Goal: Transaction & Acquisition: Purchase product/service

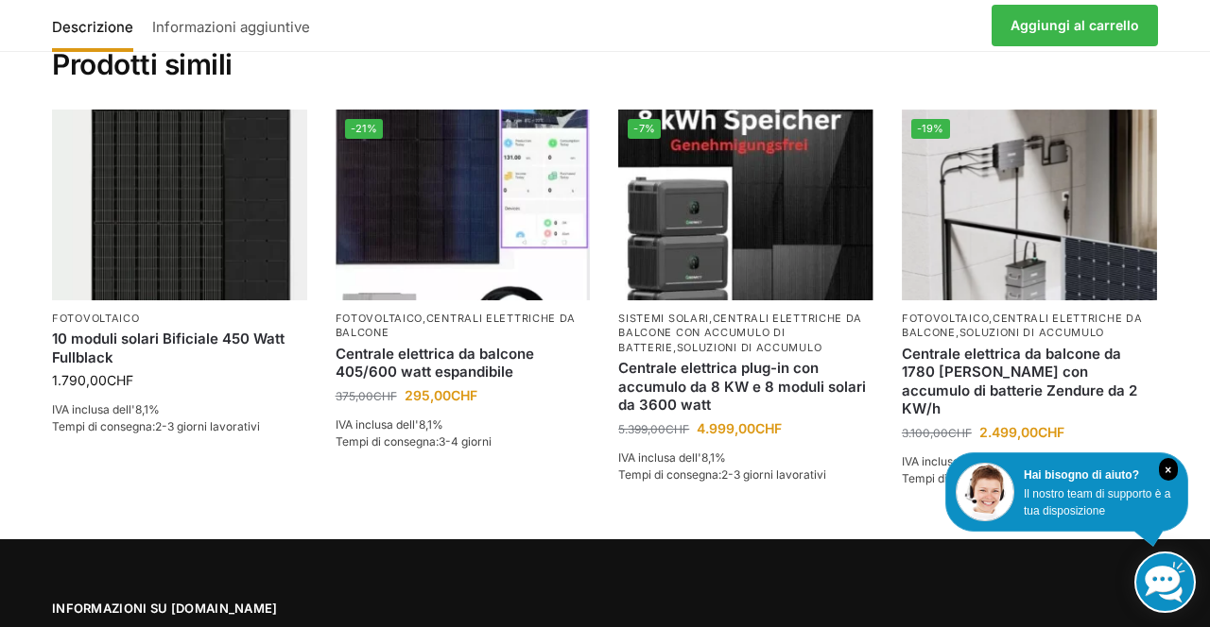
scroll to position [3010, 0]
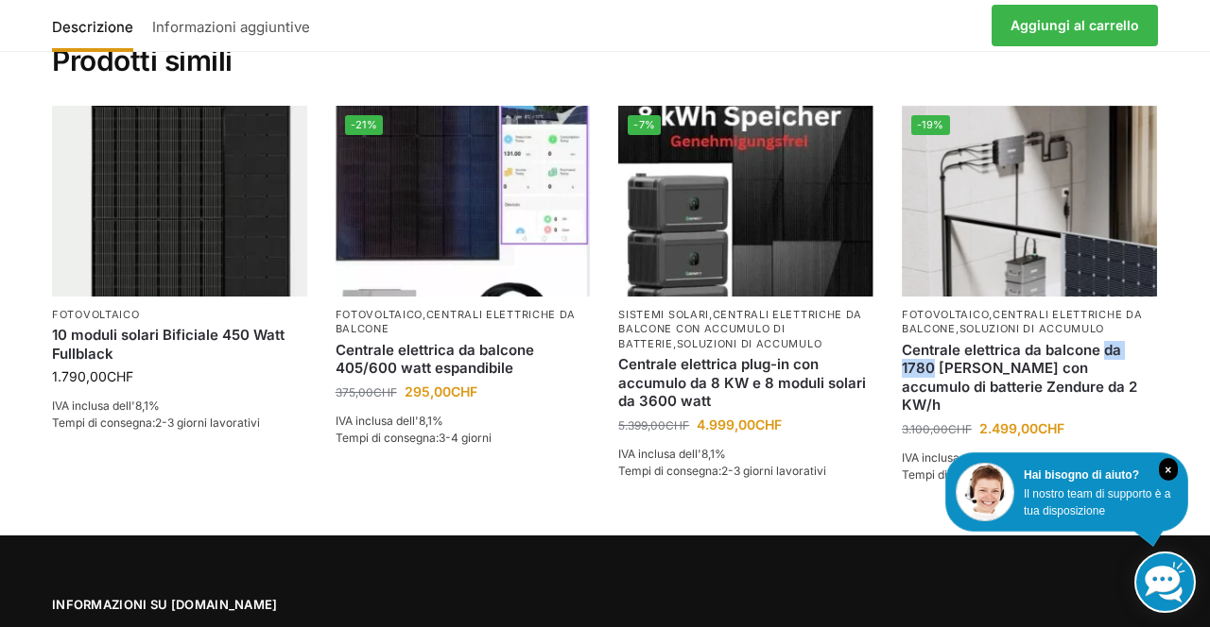
click at [898, 198] on li "-19% Fotovoltaico , centrali elettriche da balcone , soluzioni di accumulo Cent…" at bounding box center [1028, 321] width 283 height 430
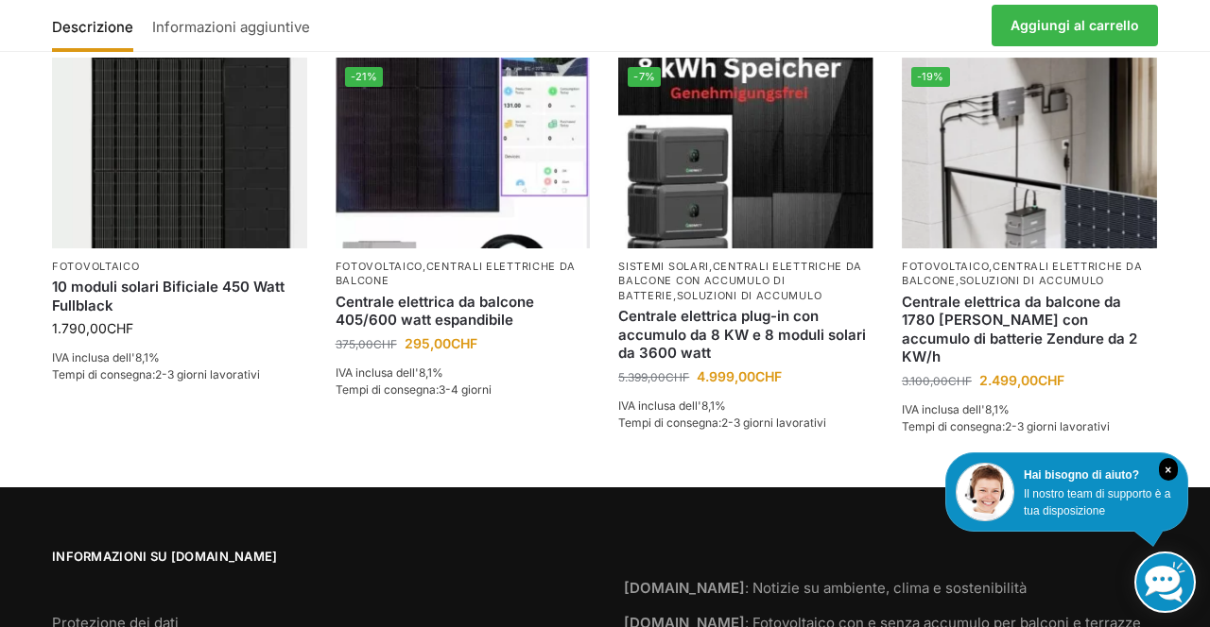
scroll to position [3014, 0]
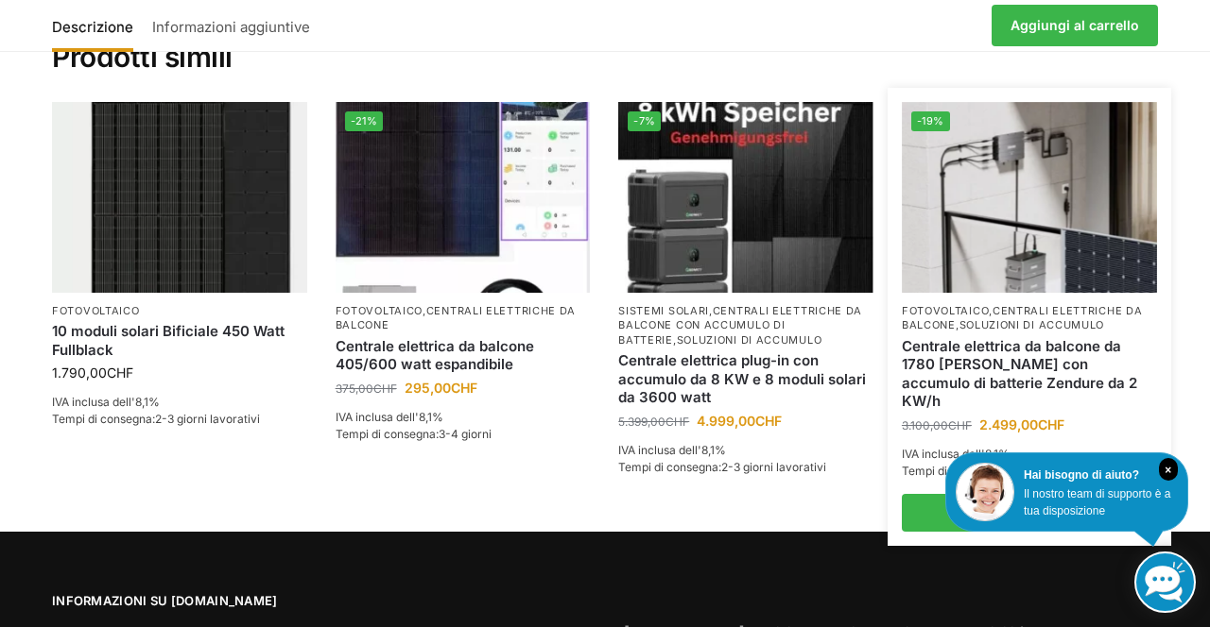
click at [1041, 221] on img at bounding box center [1029, 197] width 255 height 191
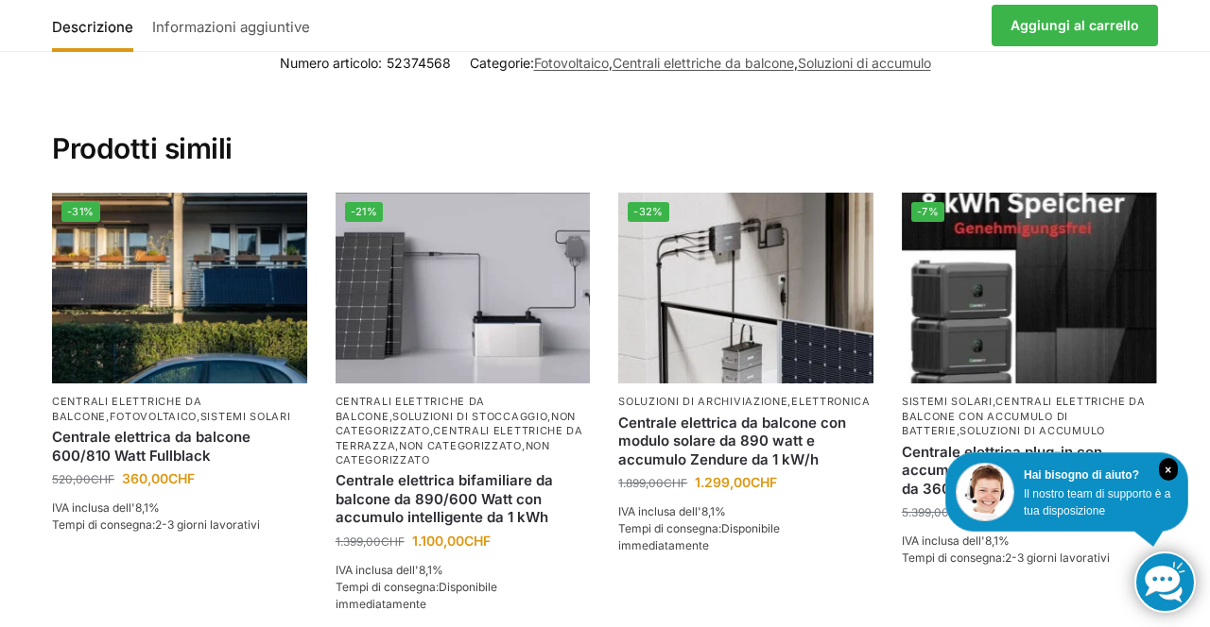
scroll to position [4200, 0]
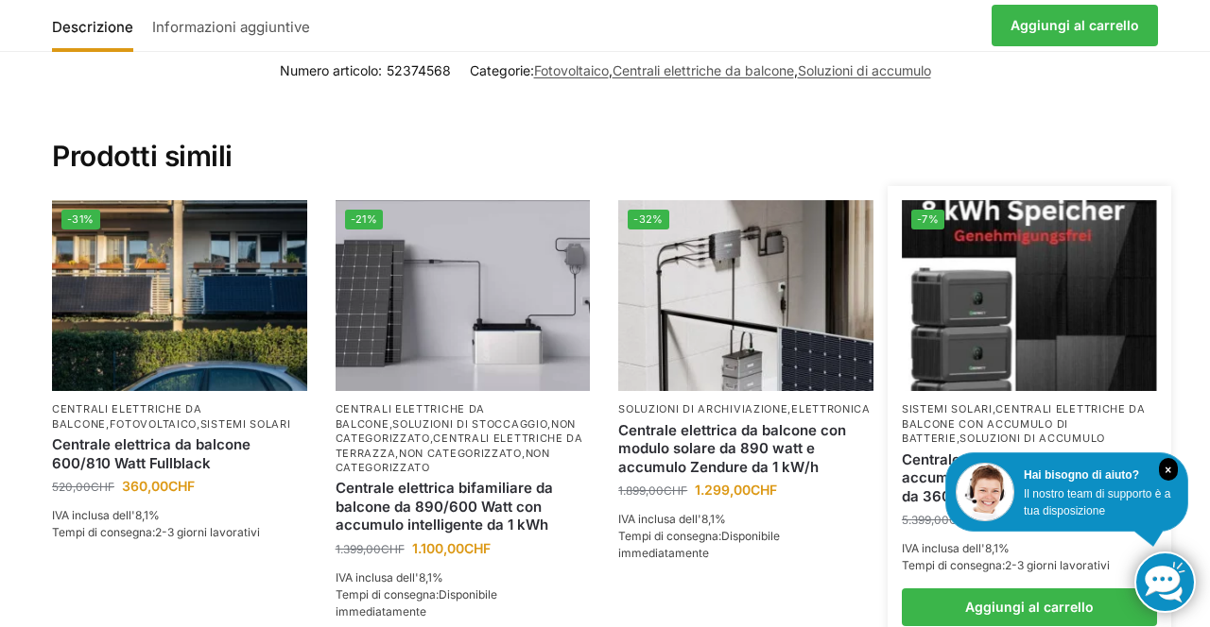
click at [1156, 200] on img at bounding box center [1029, 295] width 255 height 191
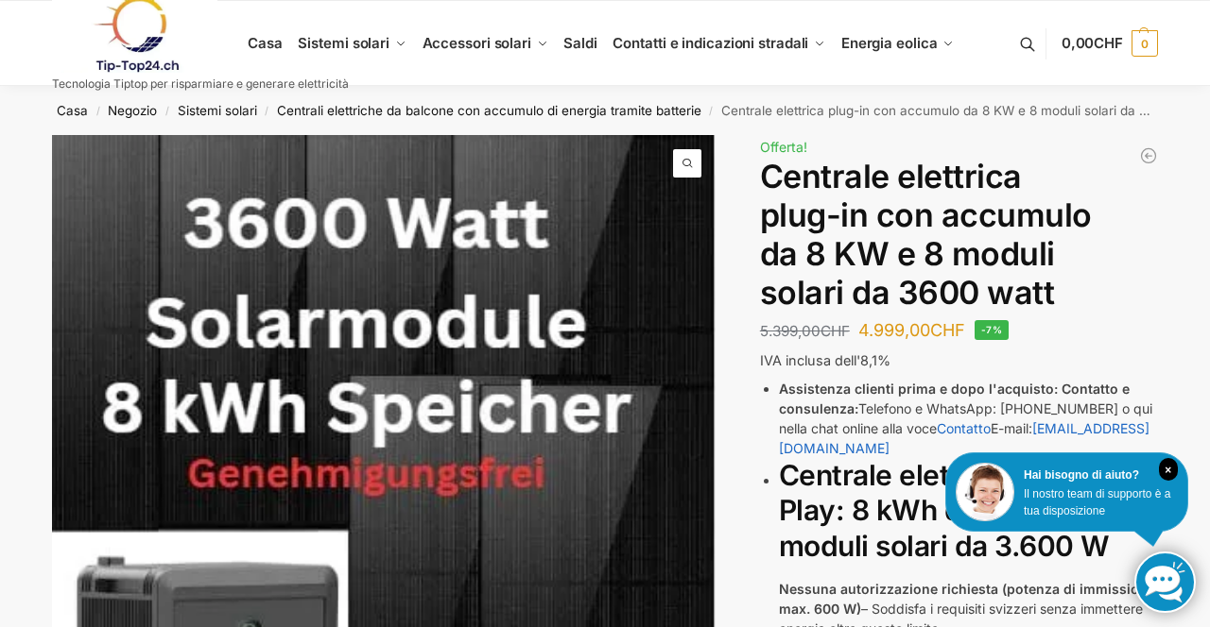
click at [266, 43] on link at bounding box center [200, 34] width 297 height 77
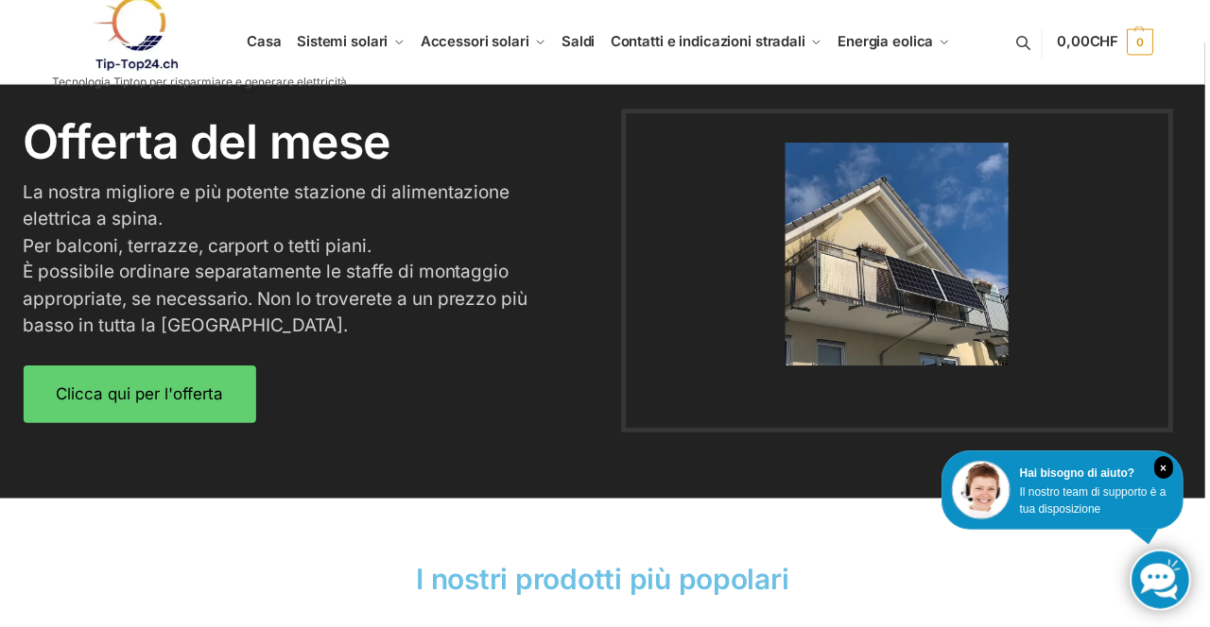
scroll to position [2351, 0]
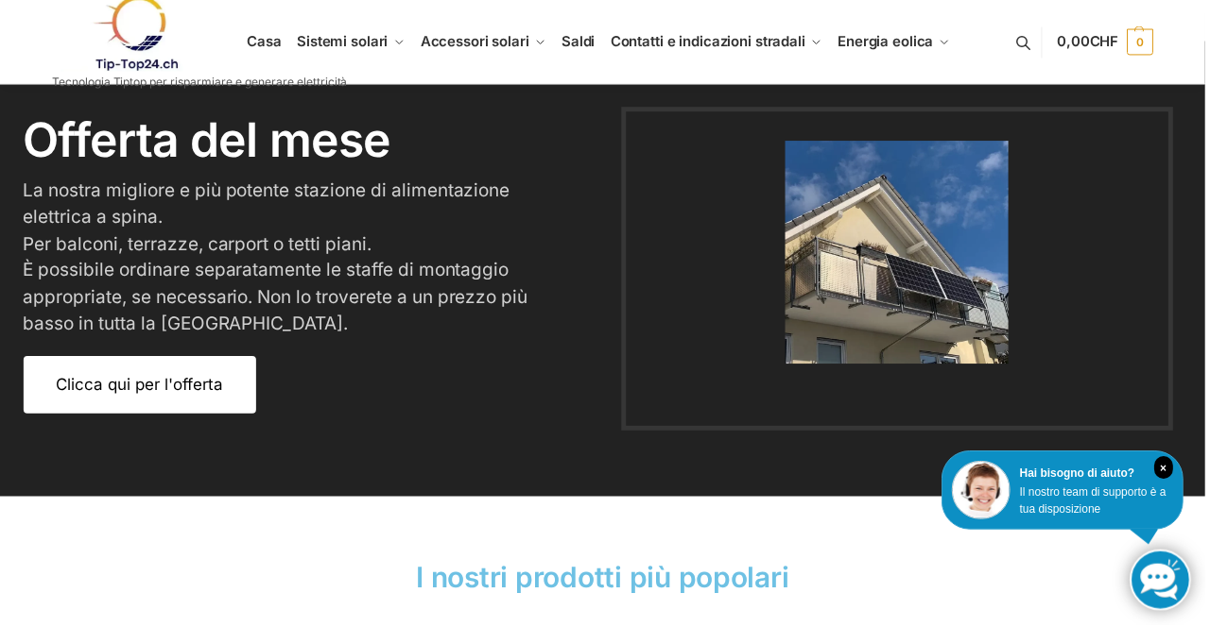
click at [219, 411] on link "Clicca qui per l'offerta" at bounding box center [140, 387] width 233 height 58
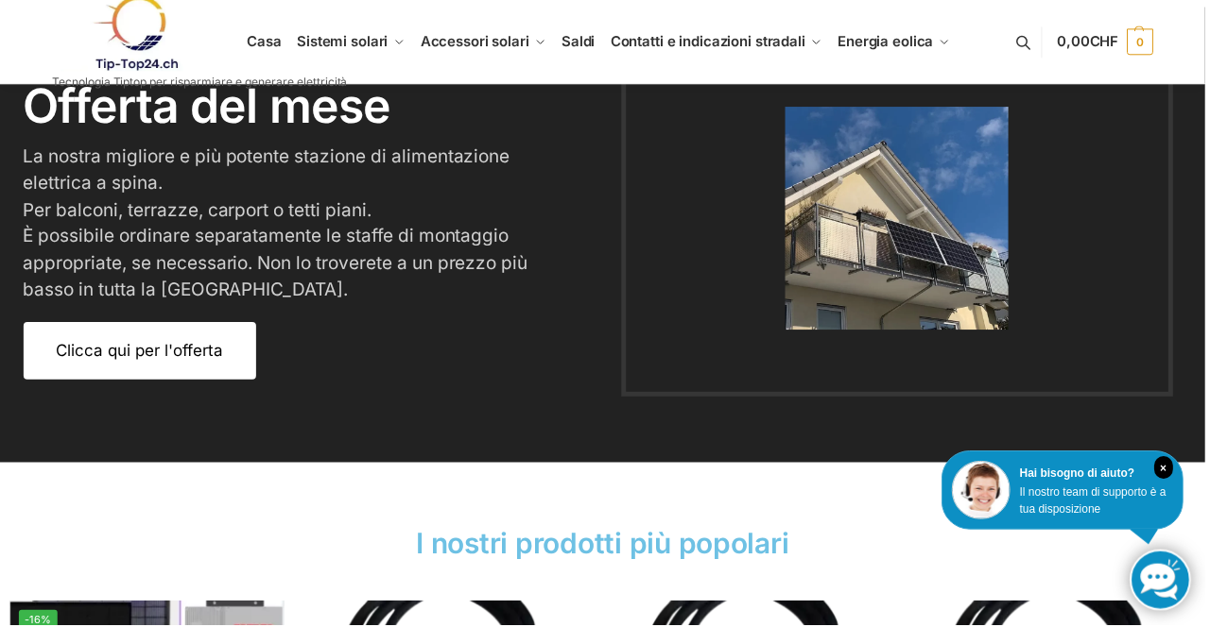
scroll to position [2413, 0]
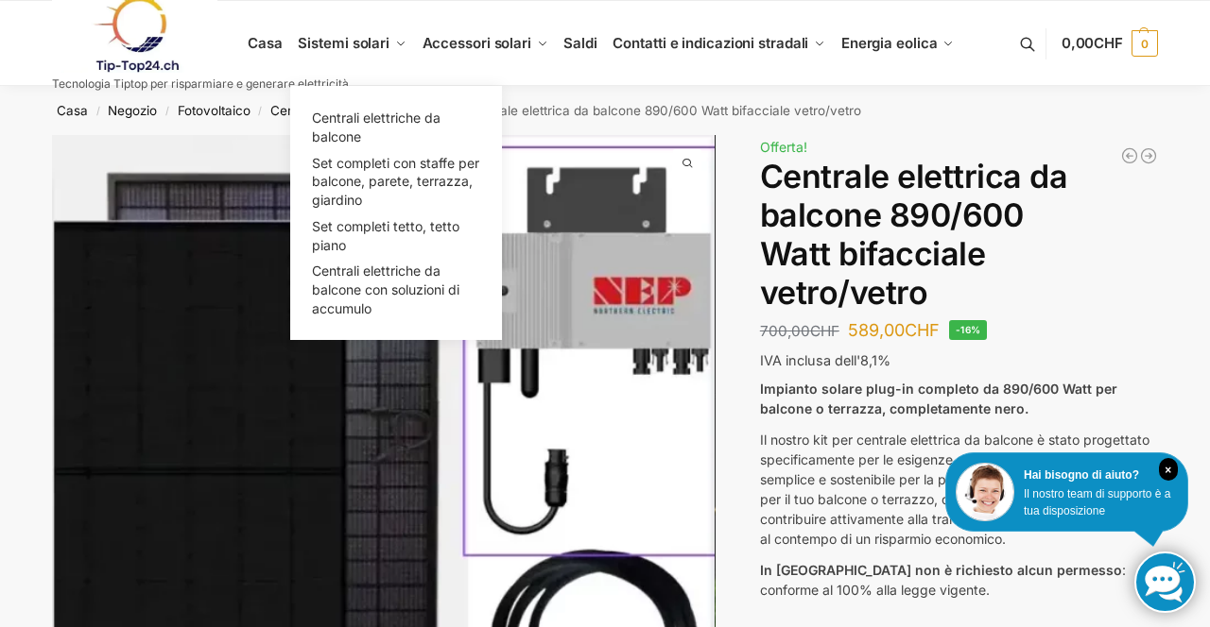
click at [379, 36] on font "Sistemi solari" at bounding box center [344, 43] width 92 height 18
click at [359, 59] on link "Sistemi solari" at bounding box center [352, 43] width 124 height 85
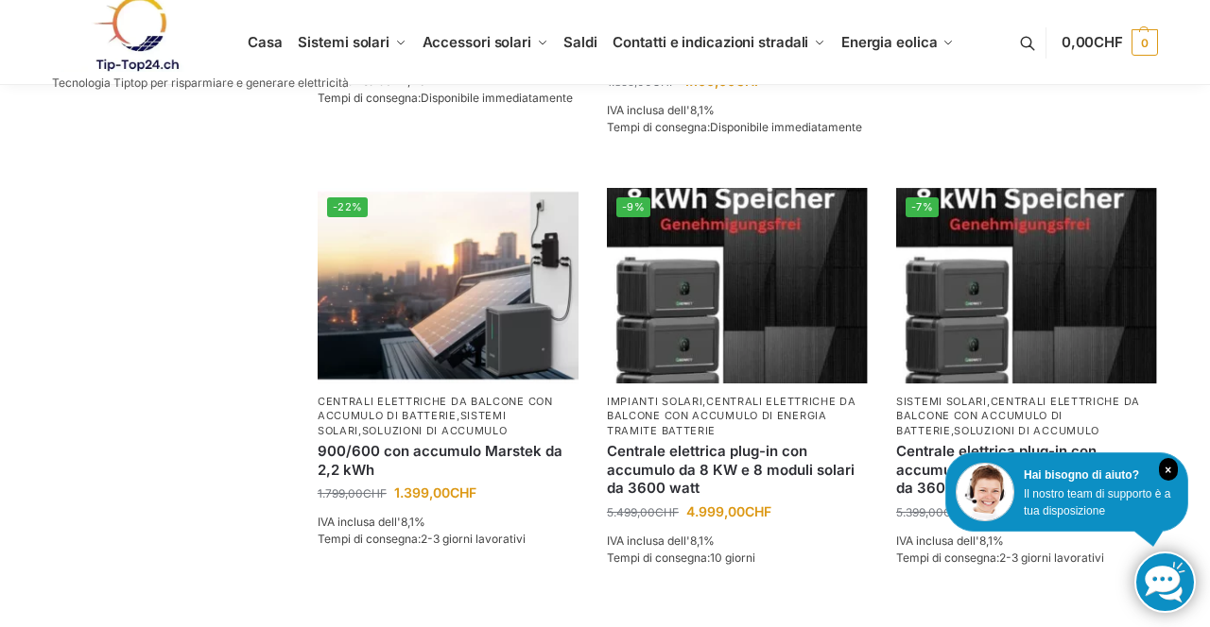
scroll to position [1711, 0]
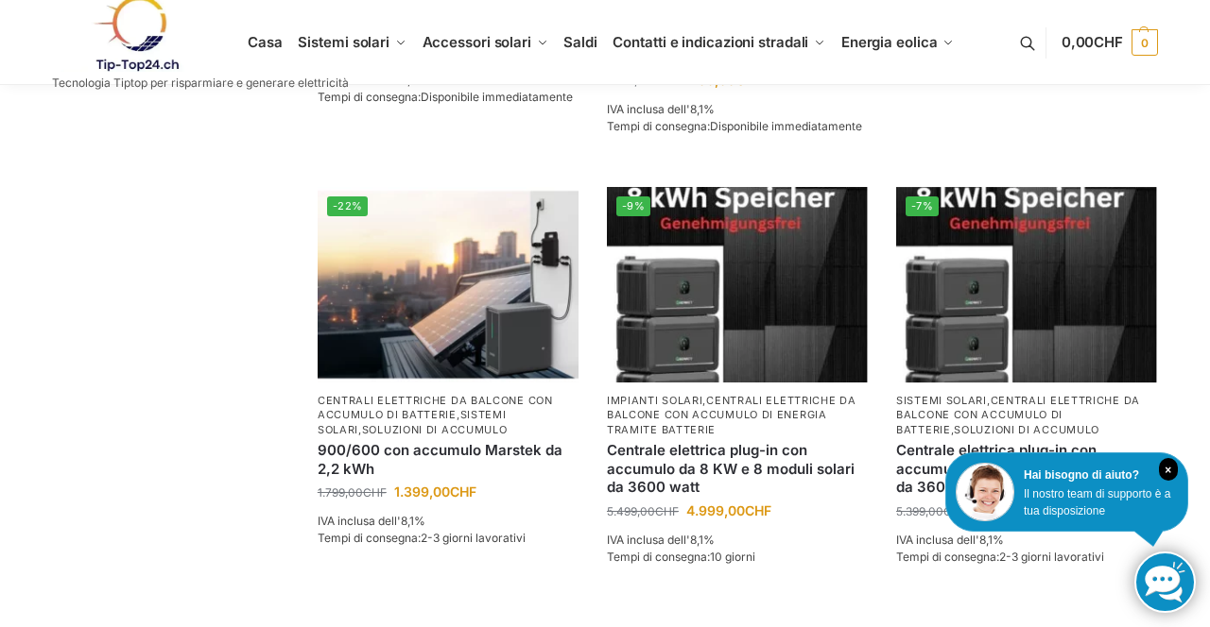
click at [1139, 84] on ul "Casa Sistemi solari Centrali elettriche da balcone Set completi con staffe per …" at bounding box center [605, 42] width 1210 height 85
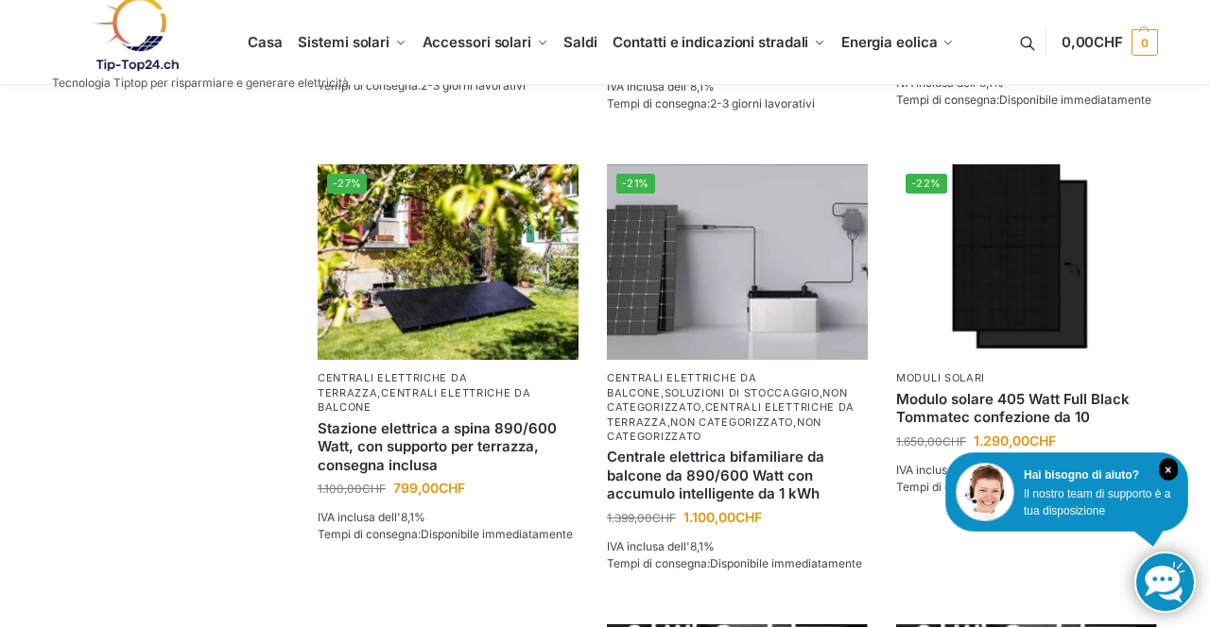
scroll to position [1263, 0]
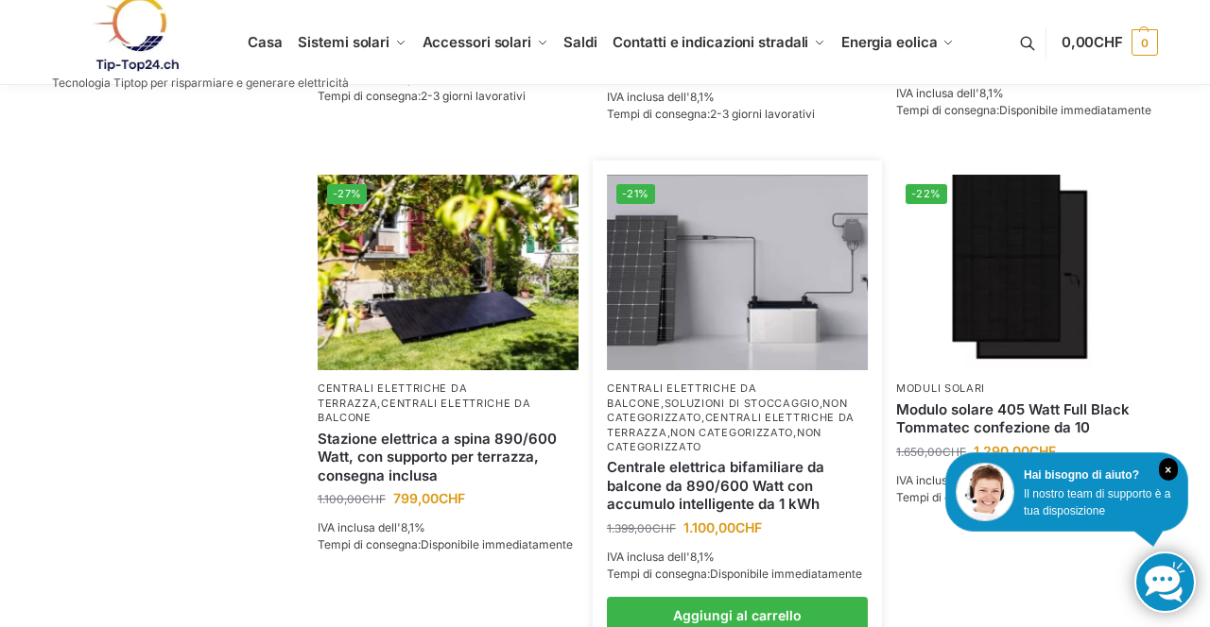
click at [716, 324] on img at bounding box center [737, 273] width 261 height 196
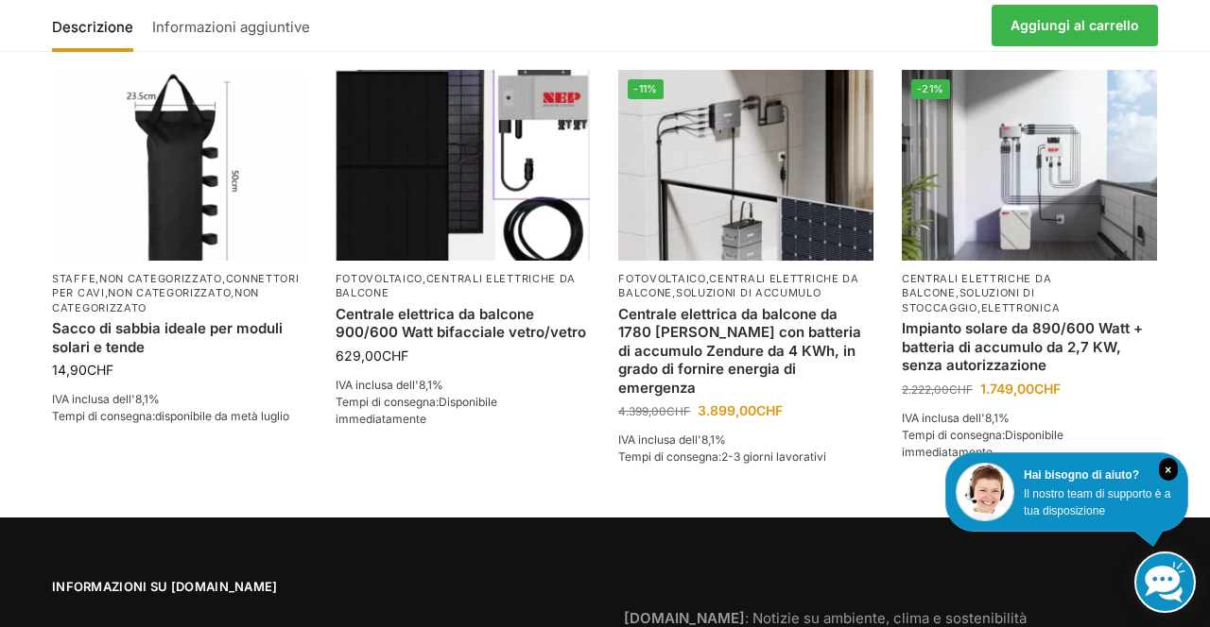
scroll to position [2415, 0]
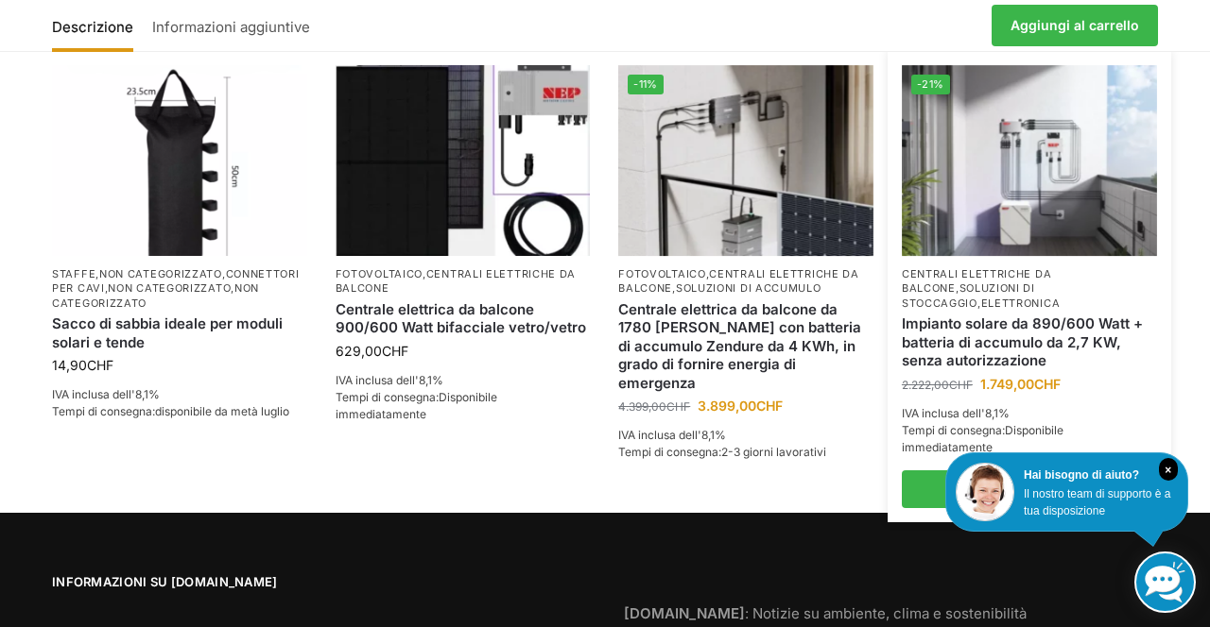
click at [1032, 195] on img at bounding box center [1029, 160] width 255 height 191
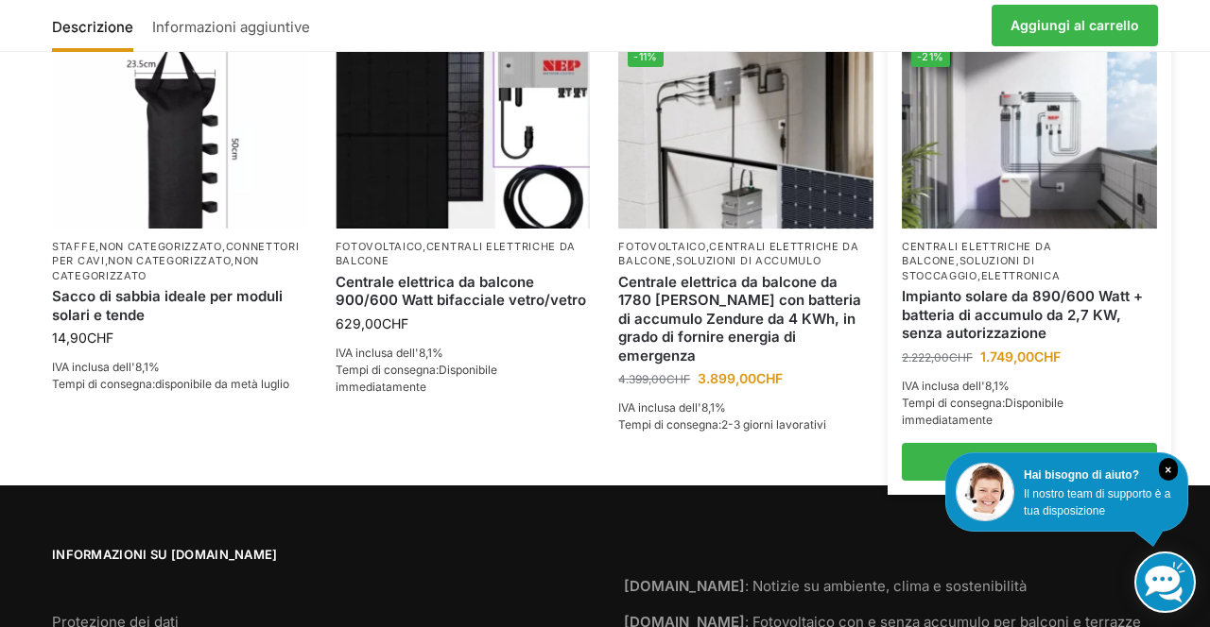
scroll to position [2476, 0]
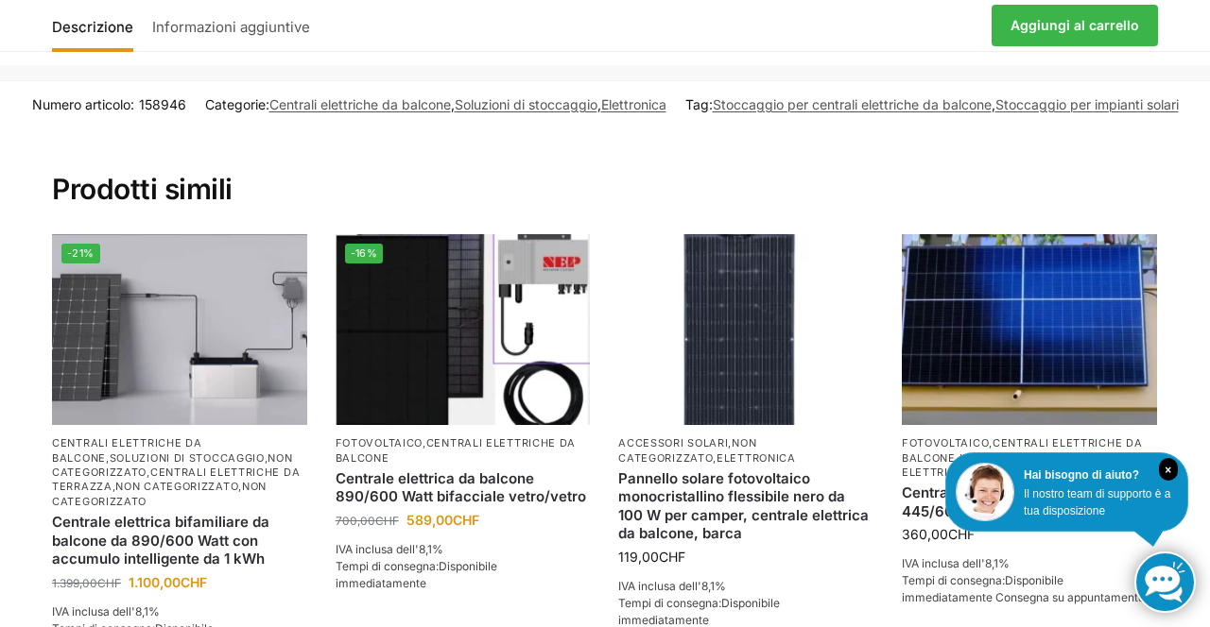
scroll to position [3963, 0]
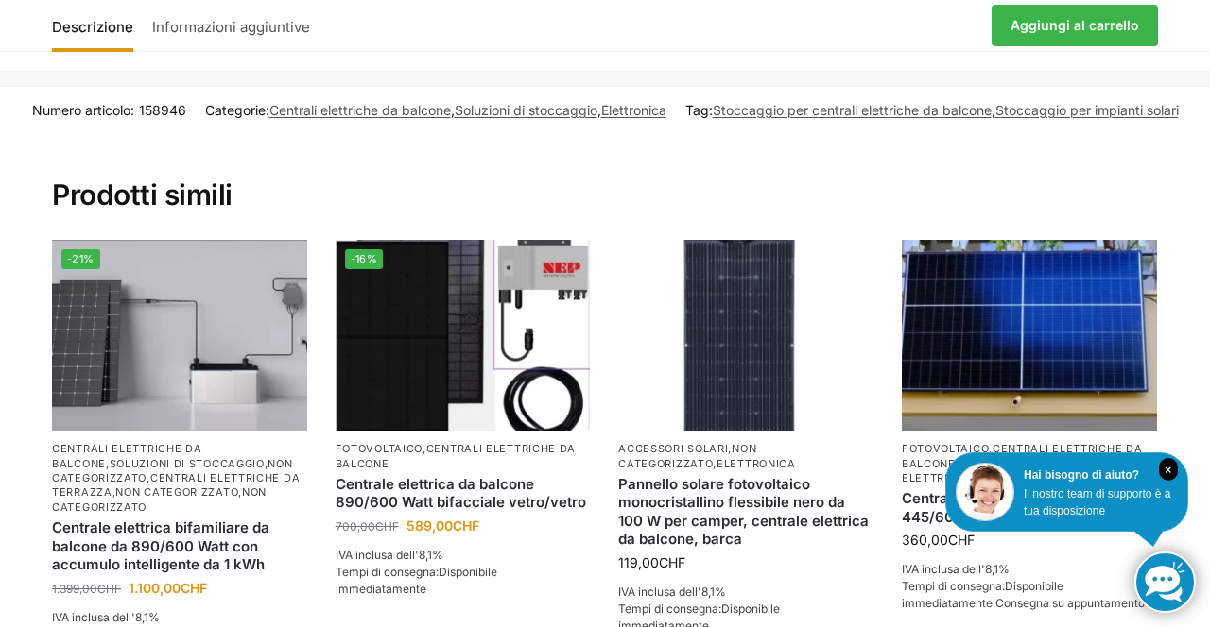
click at [1183, 456] on section "Prodotti simili -21% Centrali elettriche da balcone , Soluzioni di stoccaggio ,…" at bounding box center [604, 421] width 1185 height 579
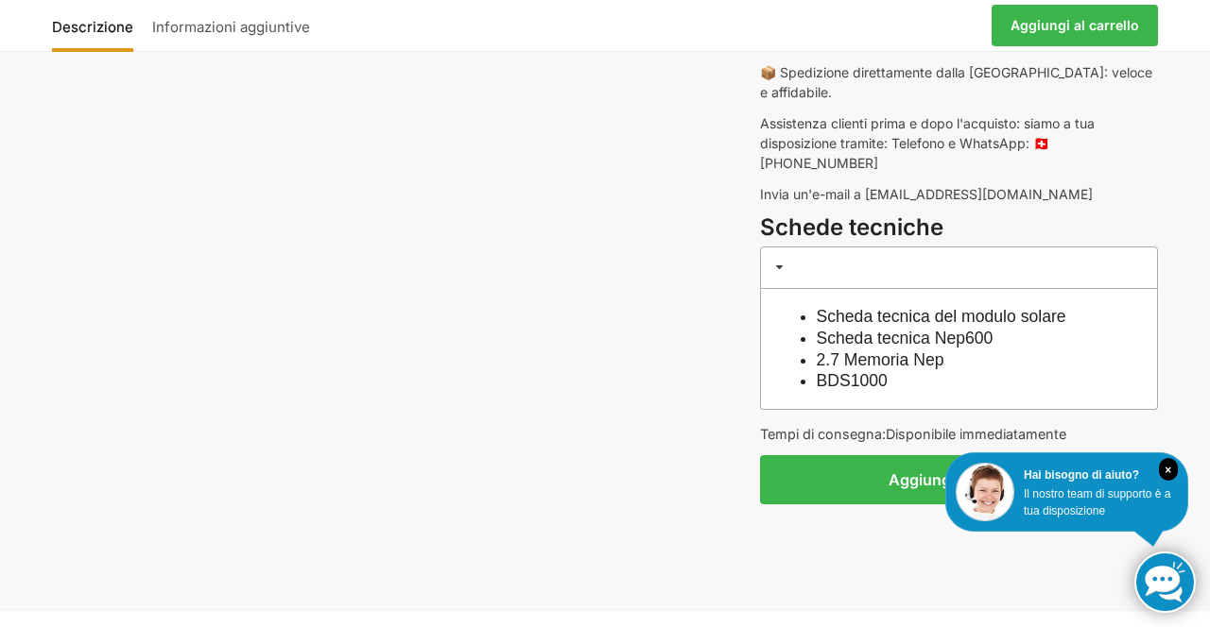
scroll to position [1625, 0]
click at [1051, 455] on button "Aggiungi al carrello" at bounding box center [959, 479] width 398 height 49
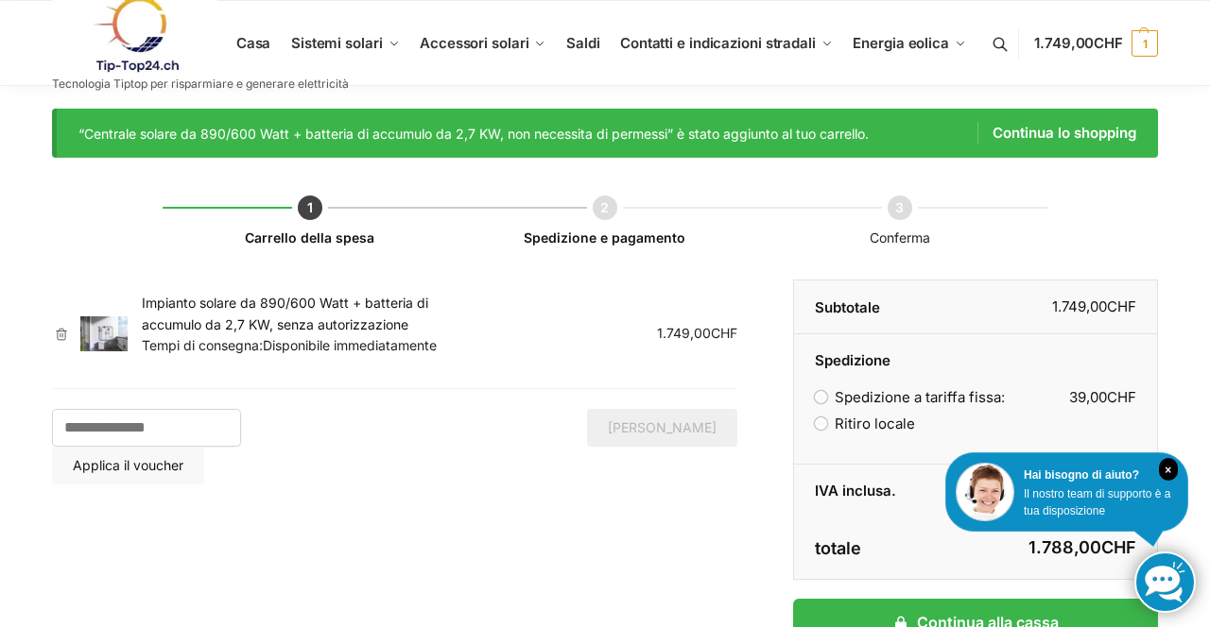
click at [1066, 144] on link "Continua lo shopping" at bounding box center [1056, 133] width 159 height 23
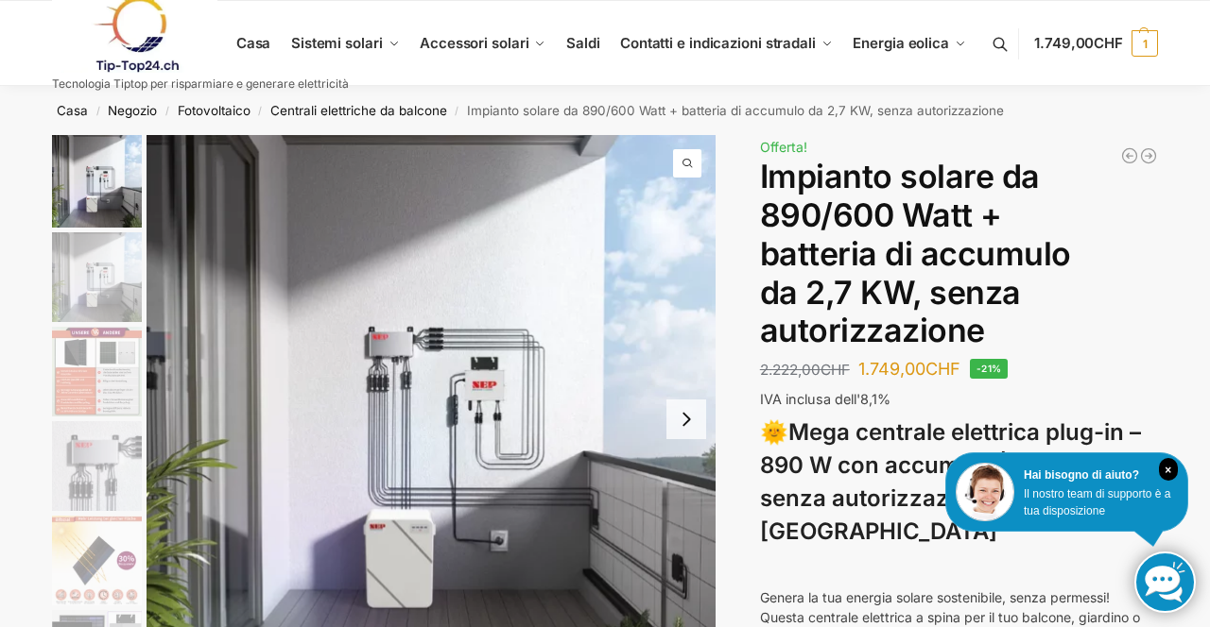
click at [268, 40] on link at bounding box center [200, 34] width 297 height 77
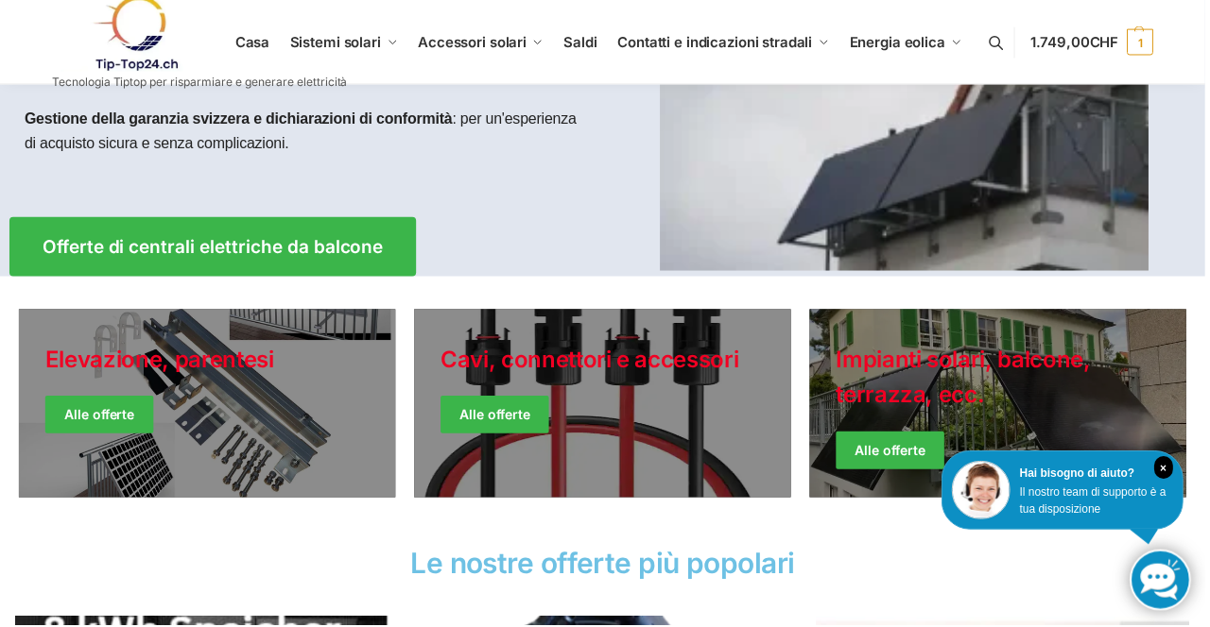
scroll to position [293, 0]
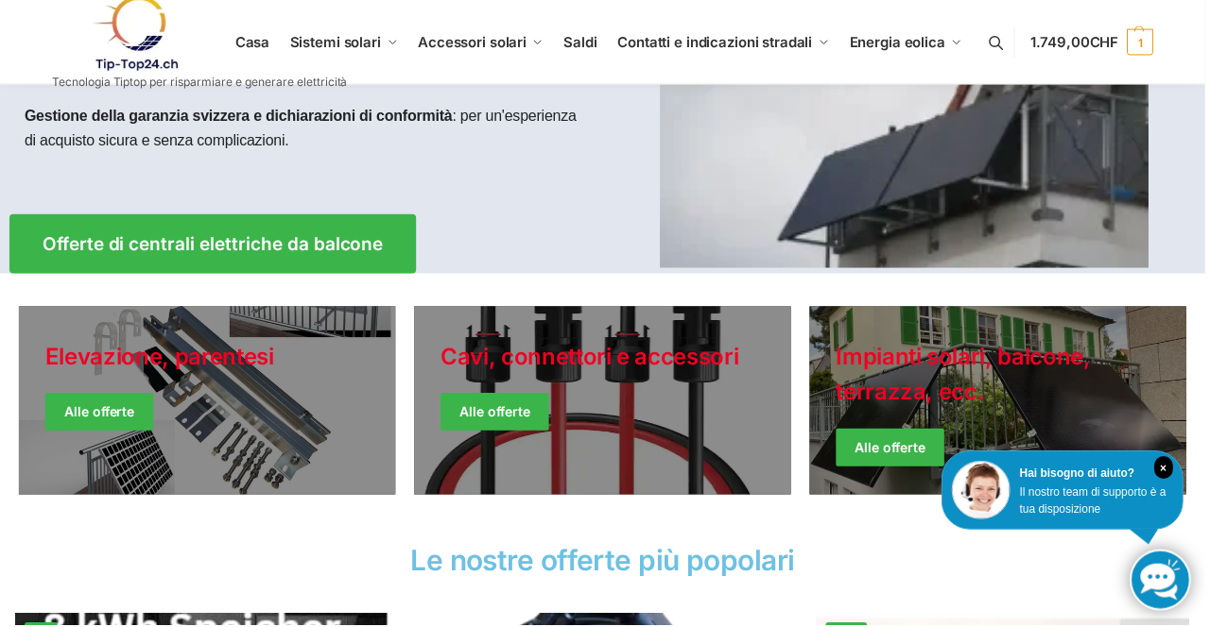
click at [936, 401] on link "Giacche invernali" at bounding box center [1002, 402] width 378 height 189
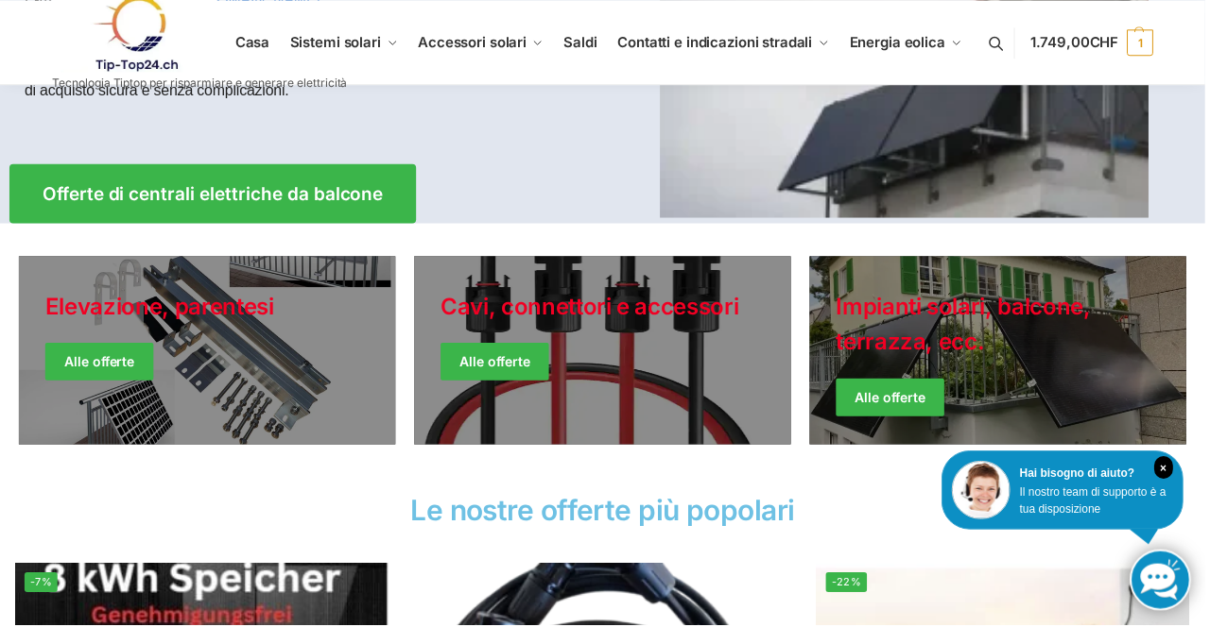
scroll to position [353, 0]
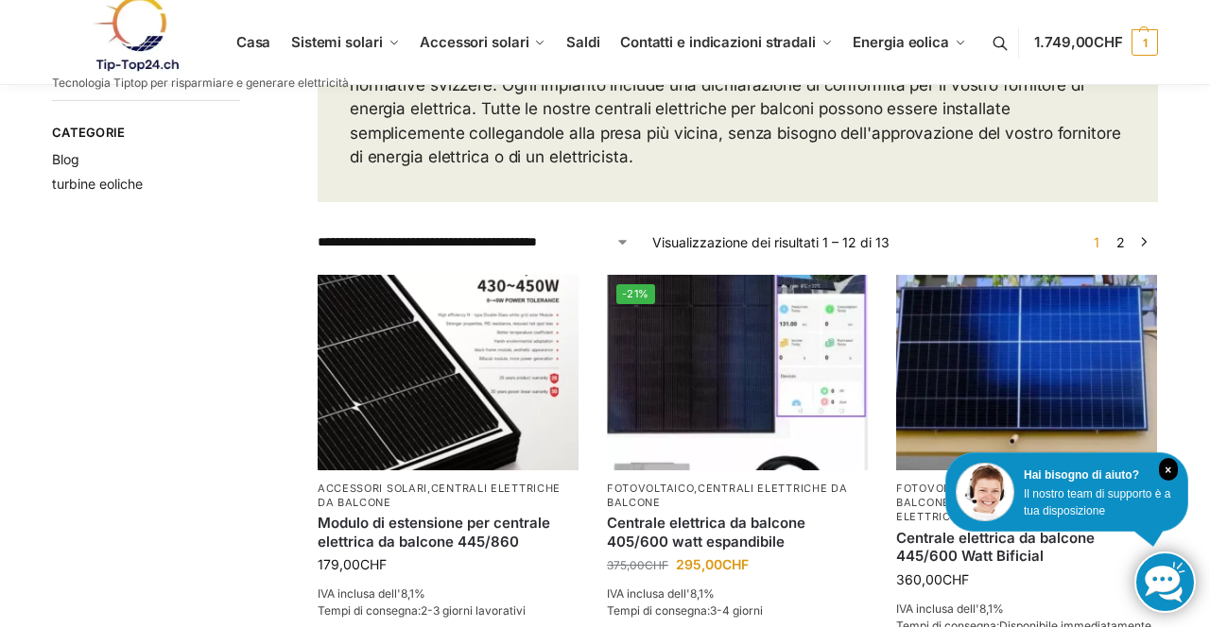
scroll to position [255, 0]
click at [1011, 369] on img at bounding box center [1026, 373] width 261 height 196
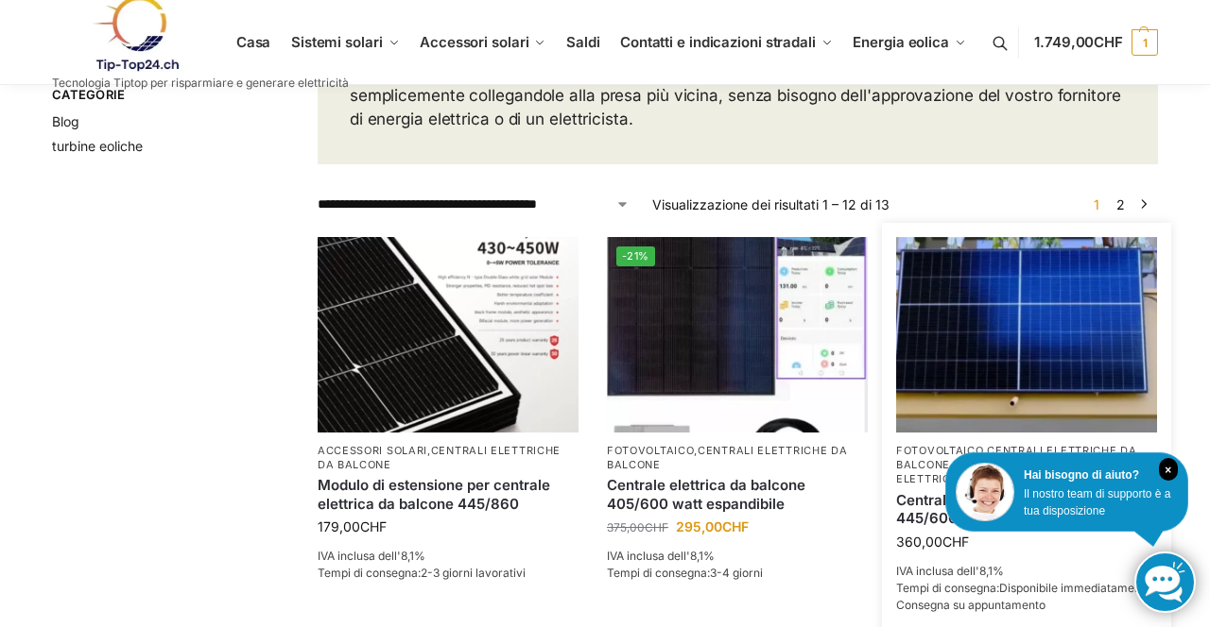
scroll to position [316, 0]
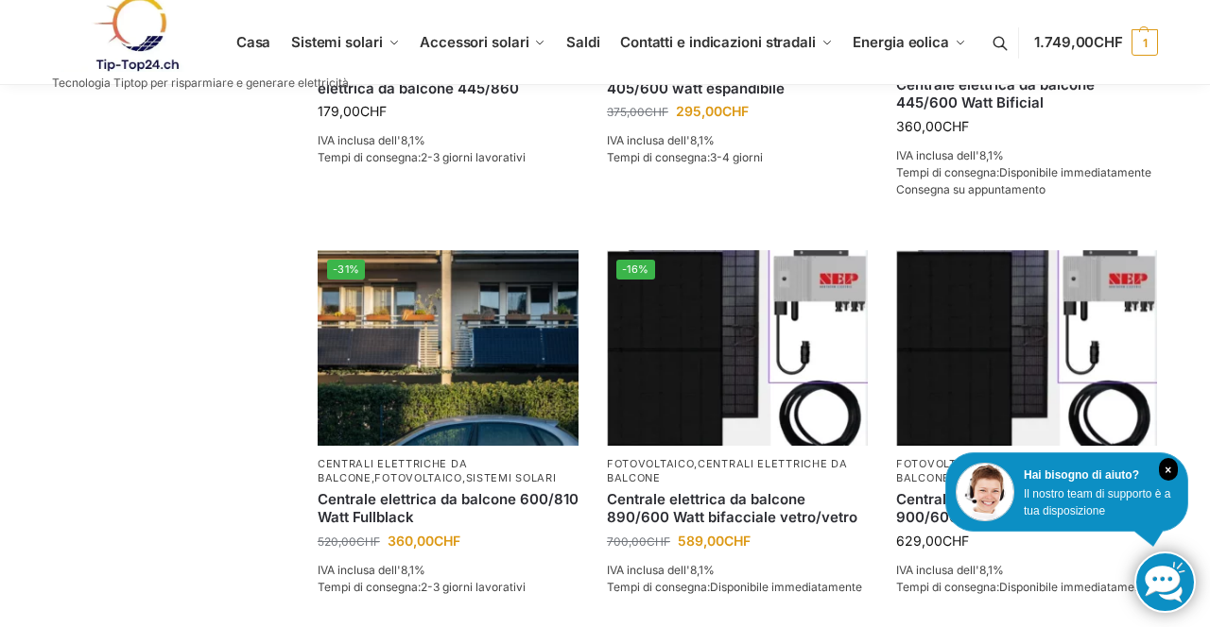
scroll to position [719, 0]
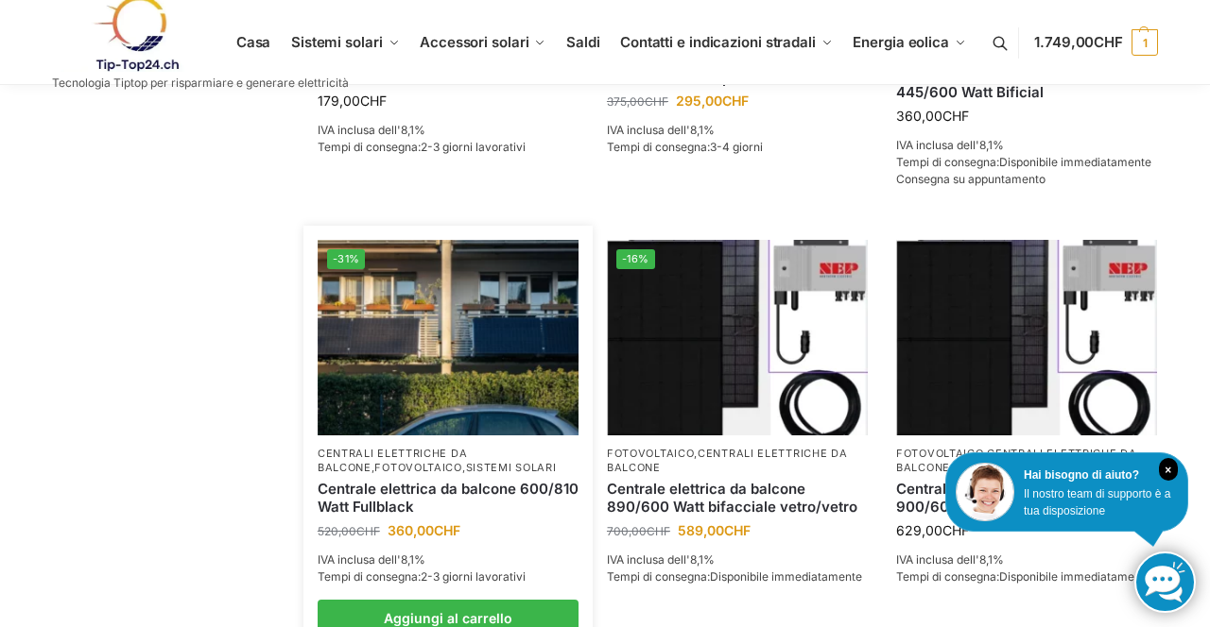
click at [437, 369] on img at bounding box center [448, 338] width 261 height 196
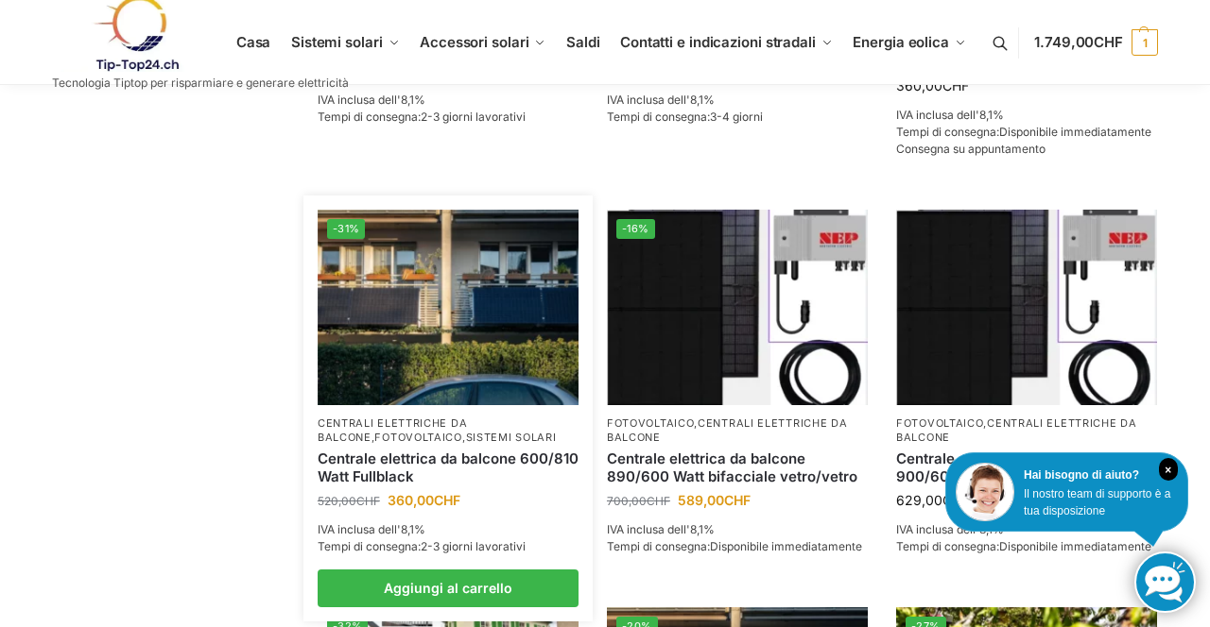
scroll to position [780, 0]
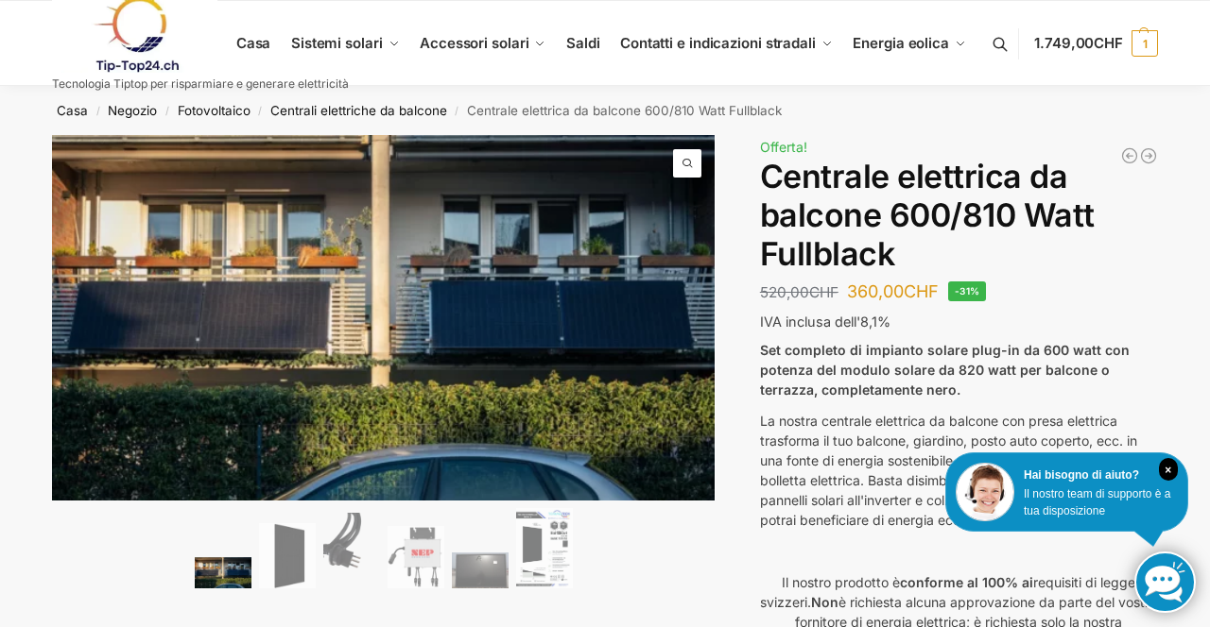
click at [256, 45] on link at bounding box center [200, 34] width 297 height 77
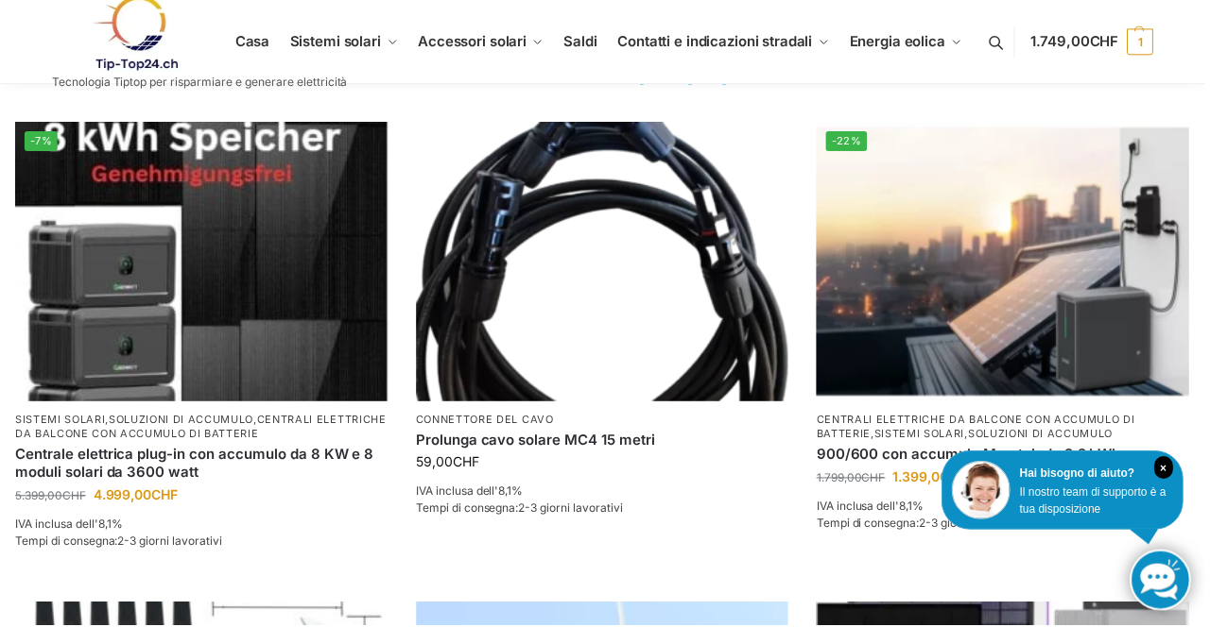
scroll to position [784, 0]
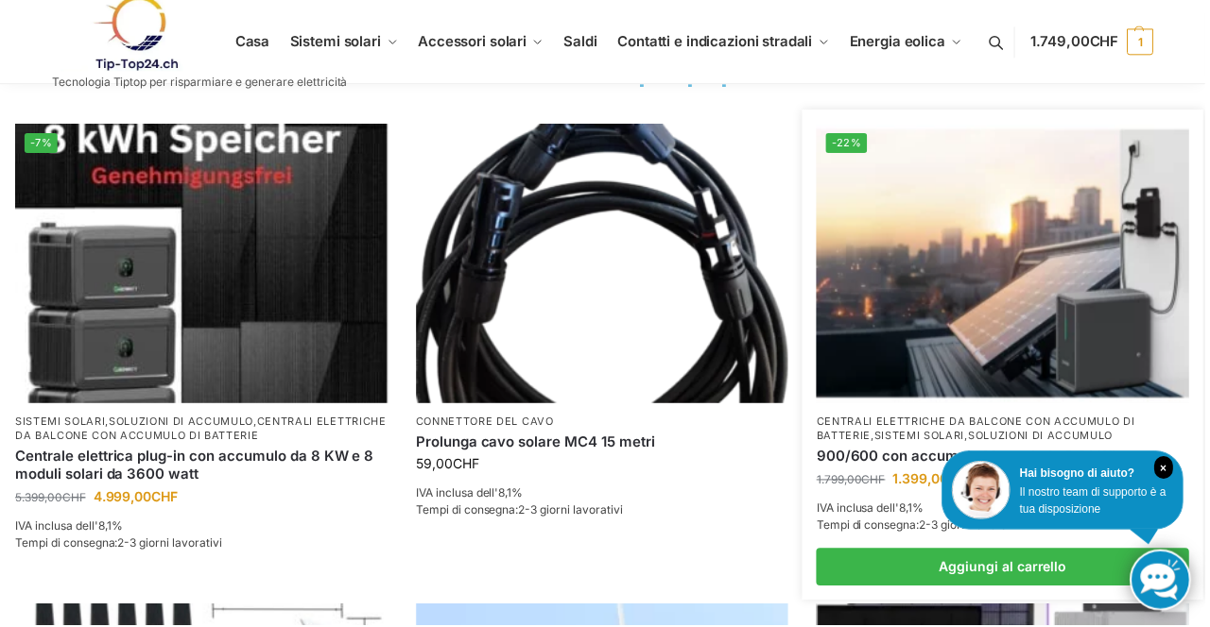
click at [1038, 319] on img at bounding box center [1006, 265] width 374 height 281
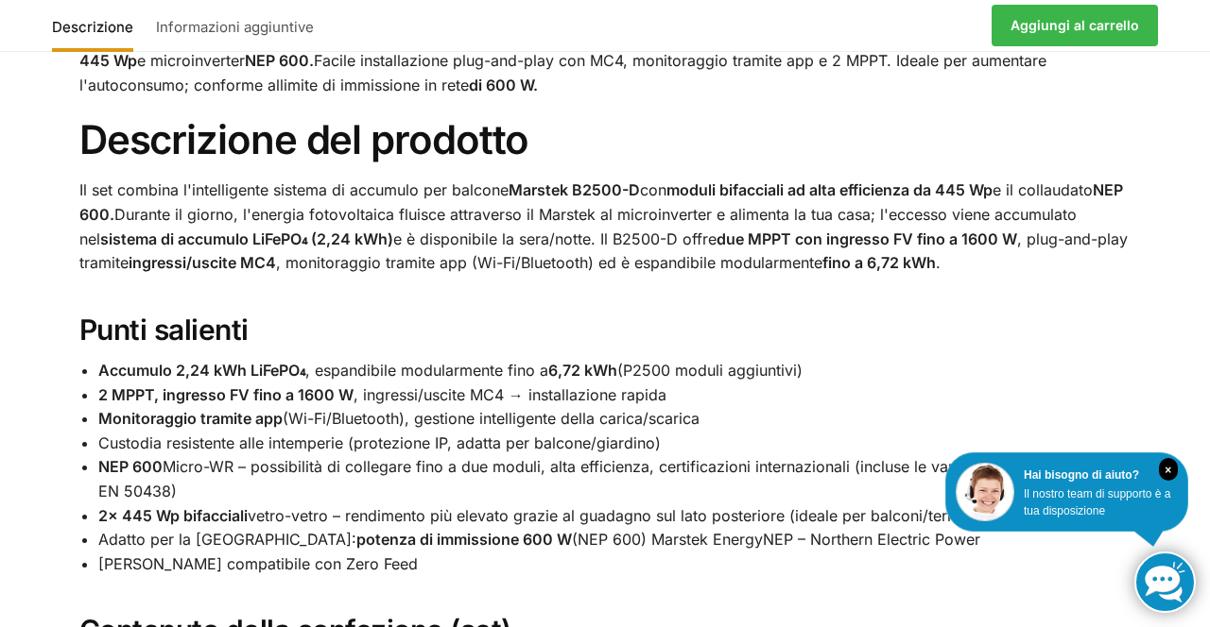
scroll to position [1185, 0]
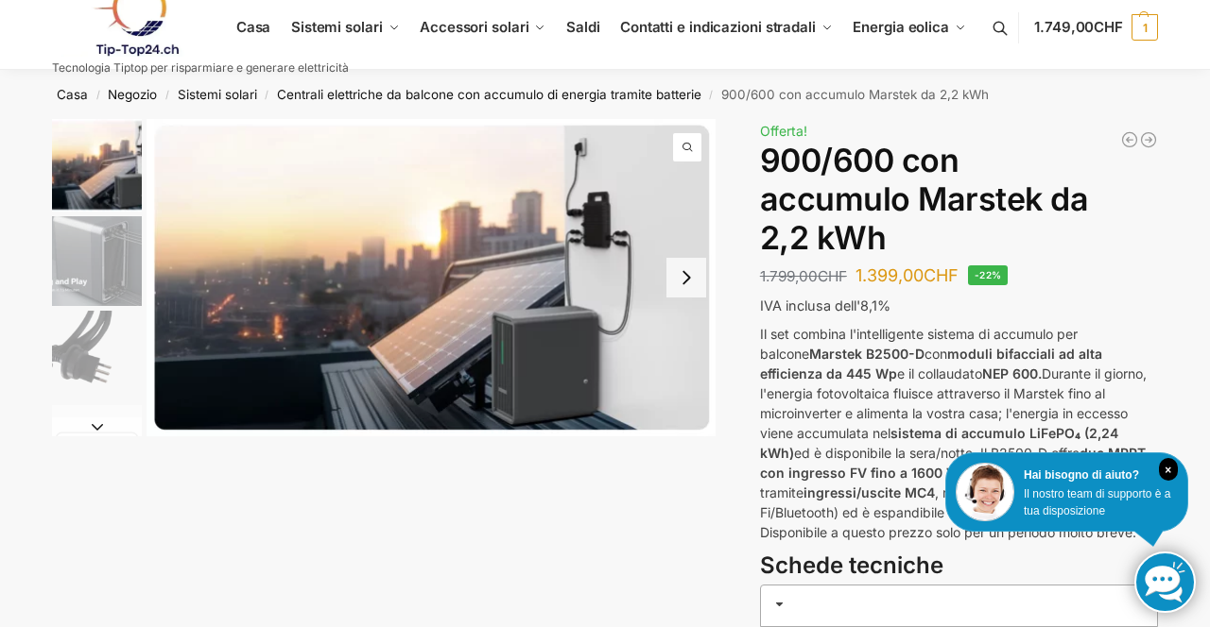
scroll to position [0, 0]
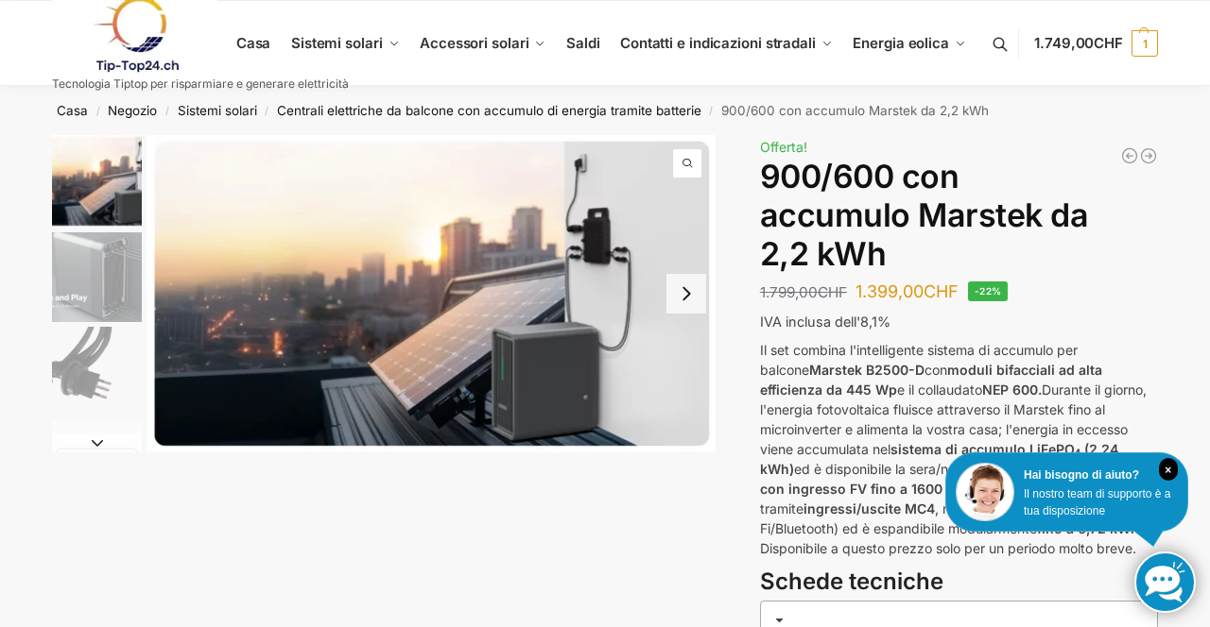
click at [255, 58] on link at bounding box center [200, 34] width 297 height 77
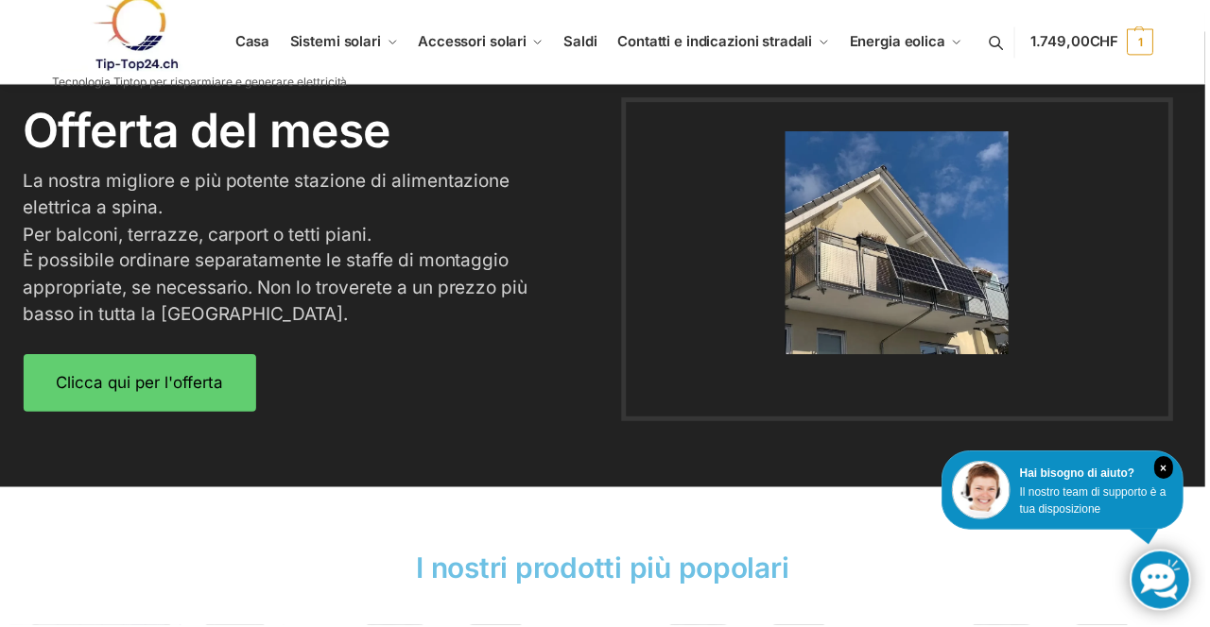
scroll to position [2375, 0]
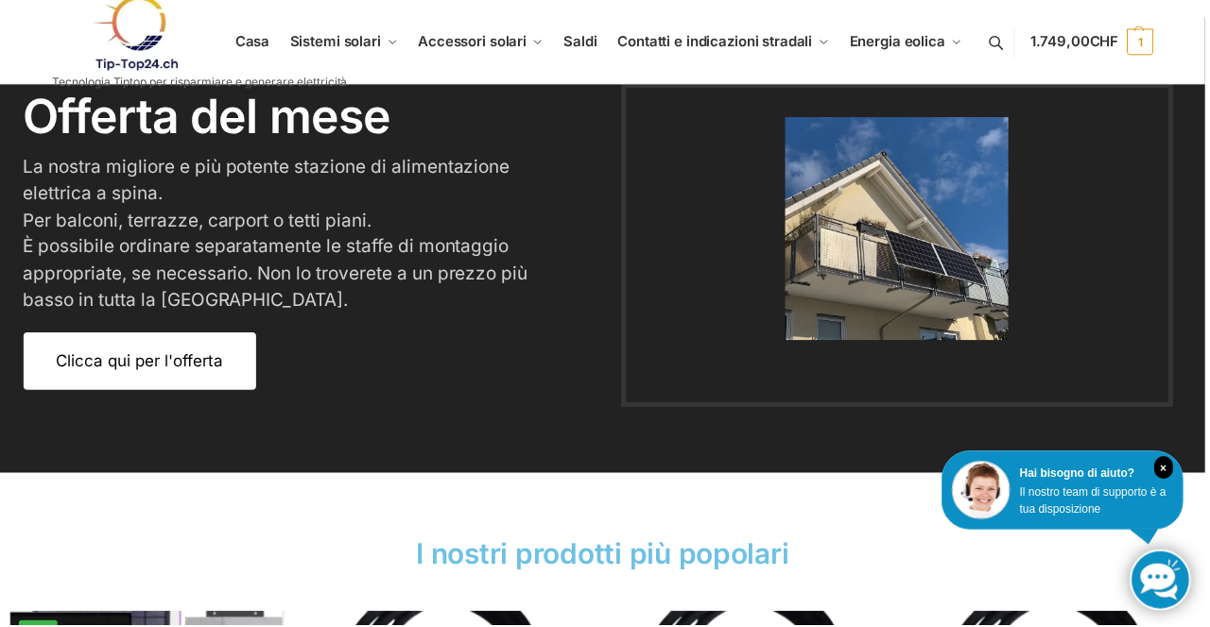
click at [205, 384] on link "Clicca qui per l'offerta" at bounding box center [140, 364] width 233 height 58
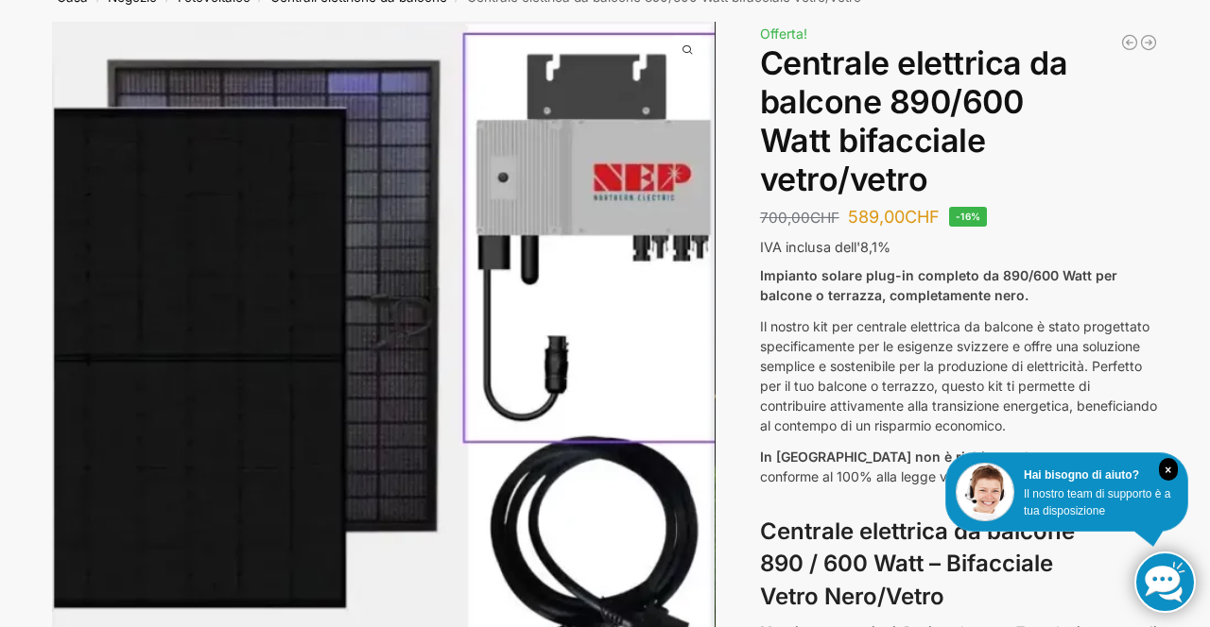
scroll to position [109, 0]
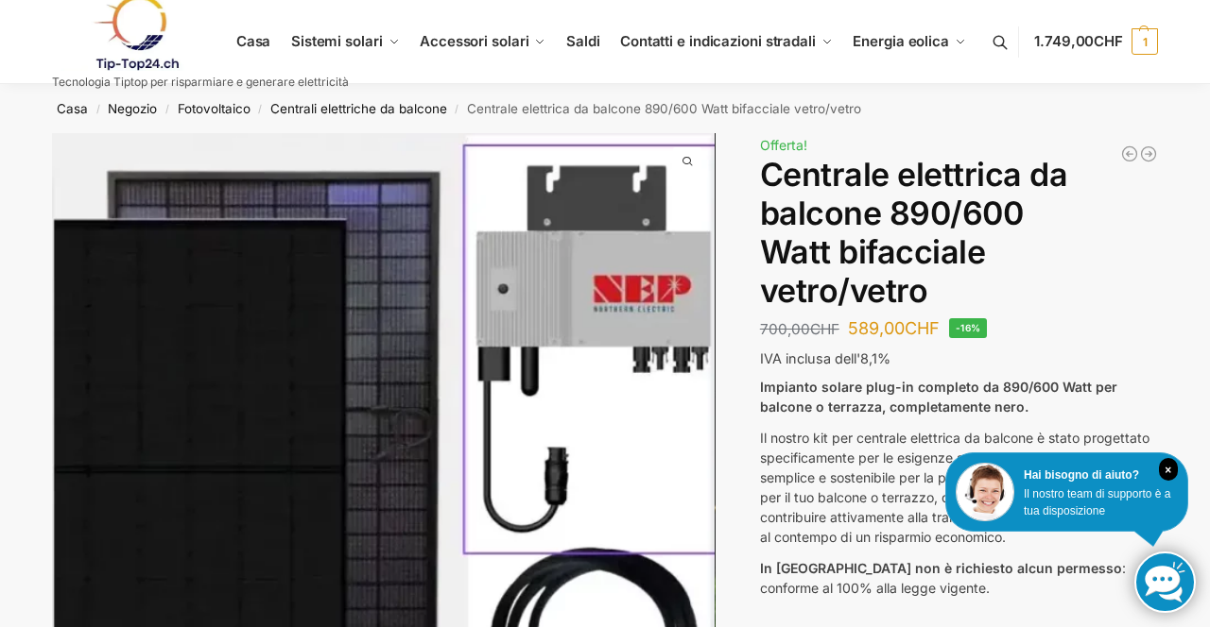
scroll to position [0, 0]
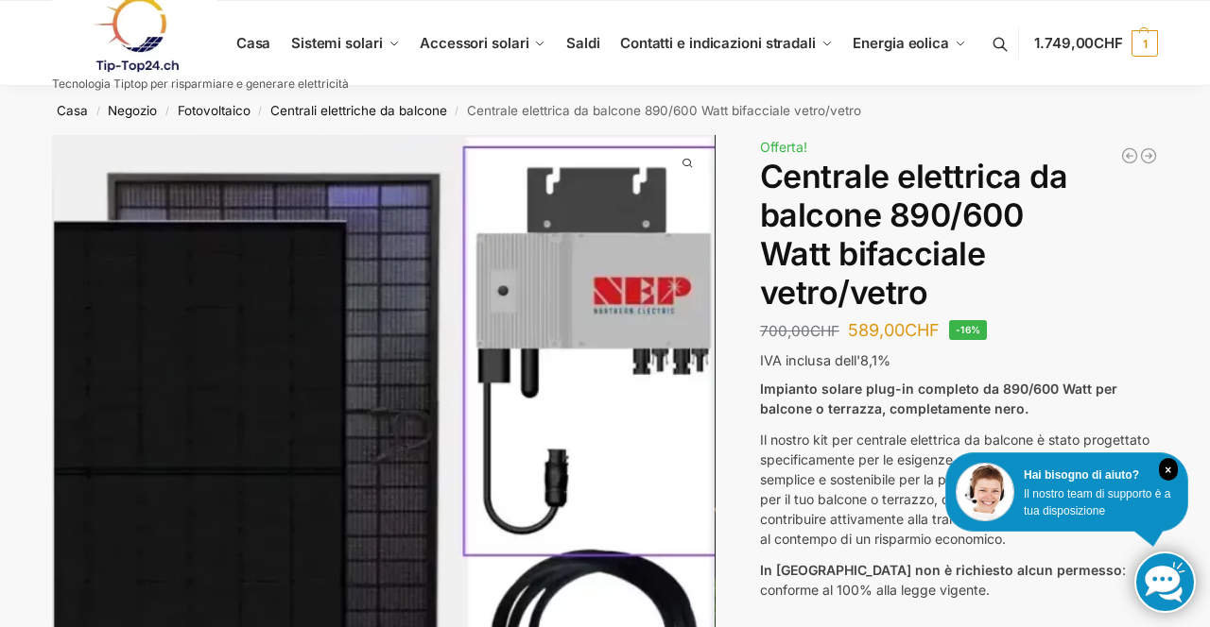
click at [335, 53] on link at bounding box center [200, 34] width 297 height 77
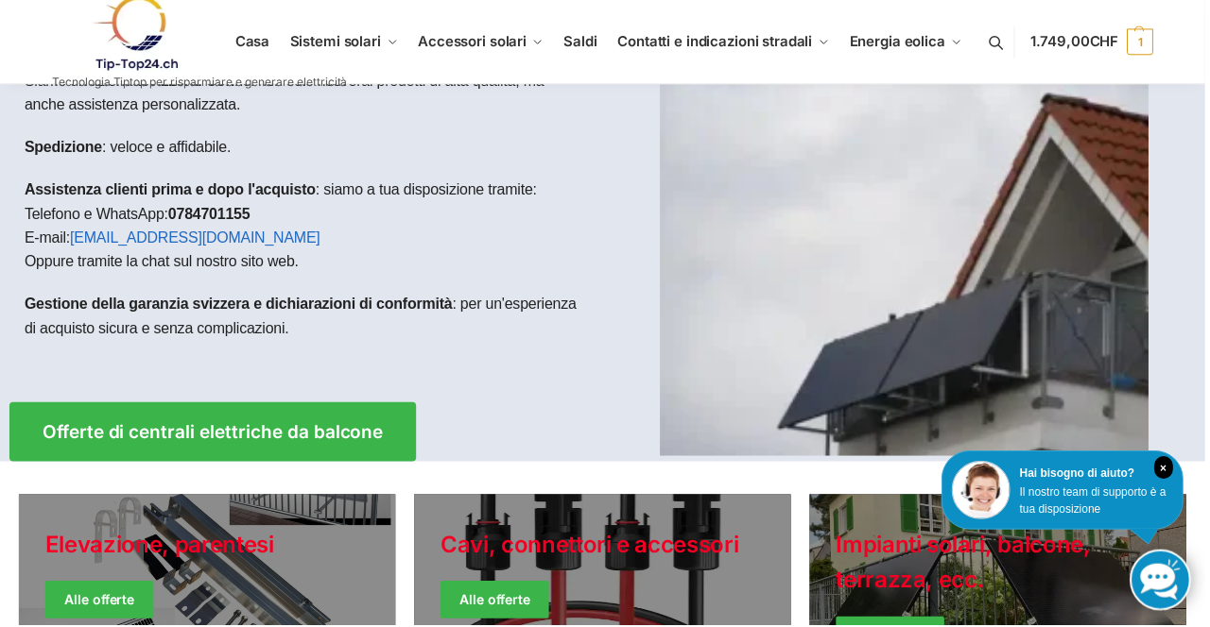
scroll to position [112, 0]
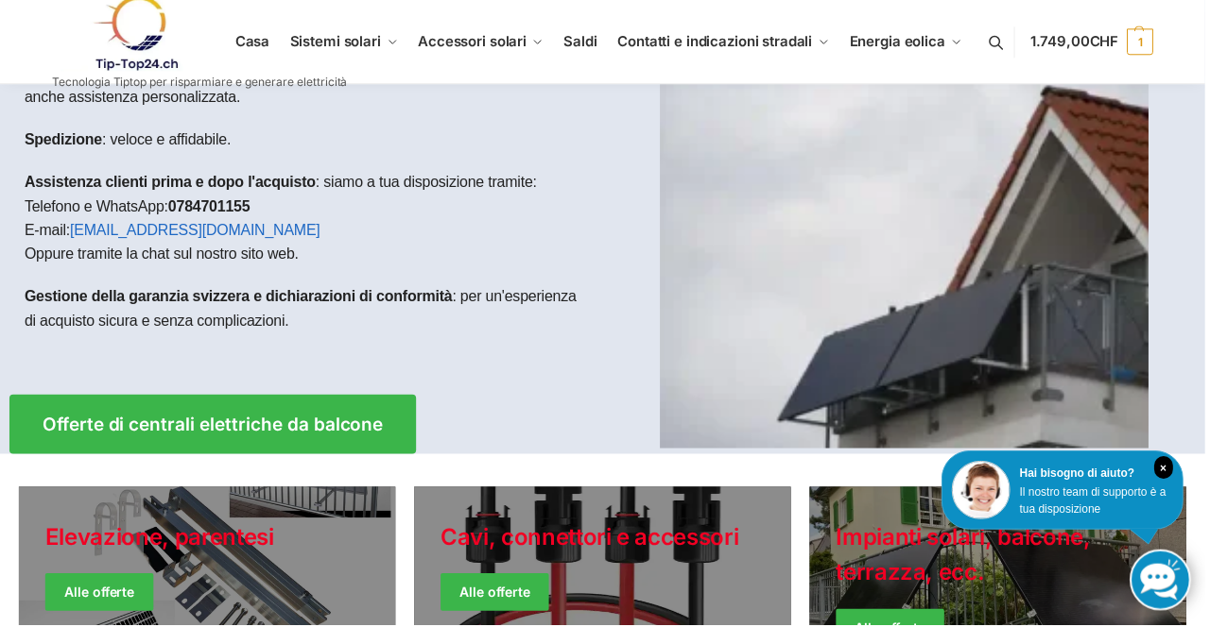
click at [915, 290] on img at bounding box center [907, 255] width 490 height 392
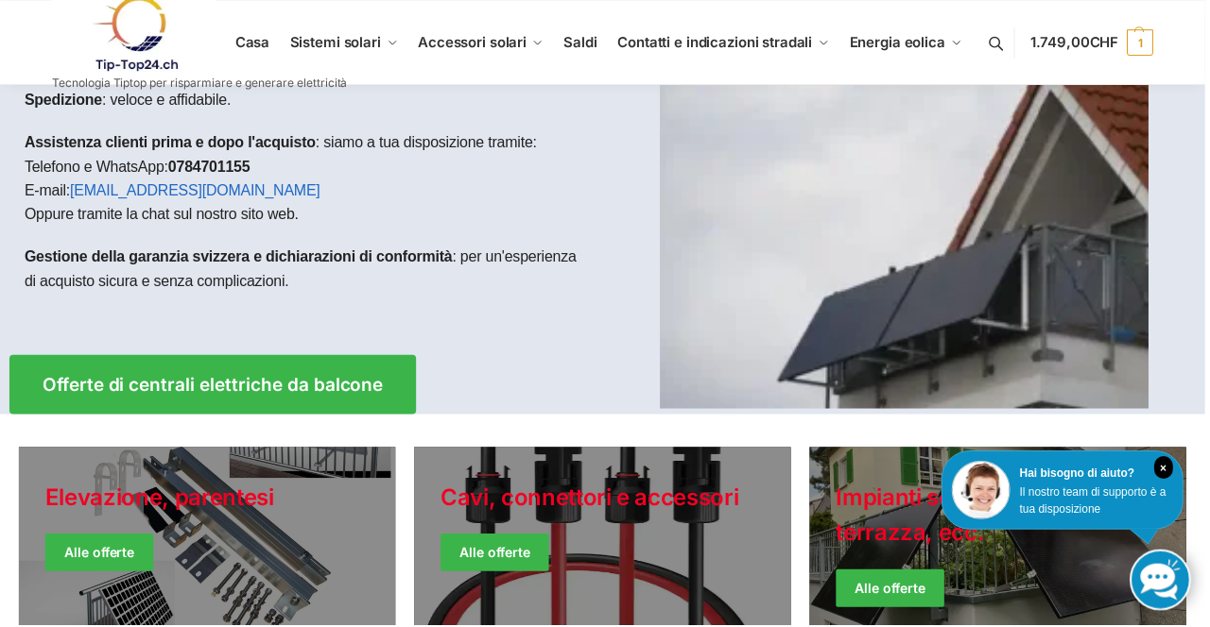
click at [922, 233] on img at bounding box center [907, 214] width 490 height 392
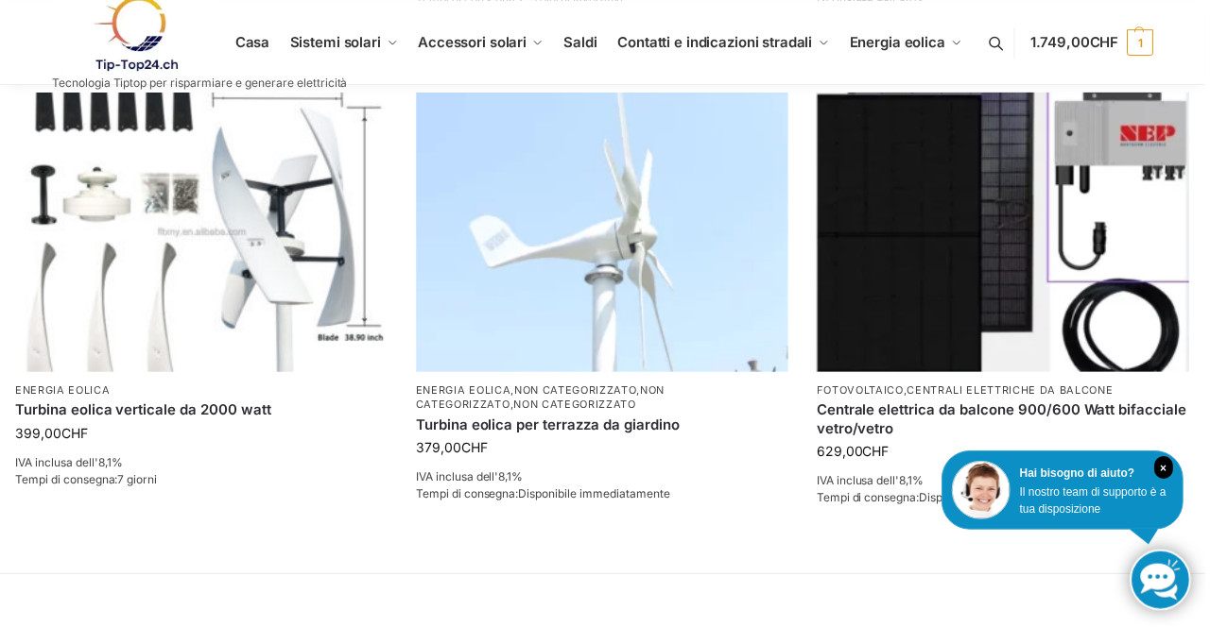
scroll to position [1297, 0]
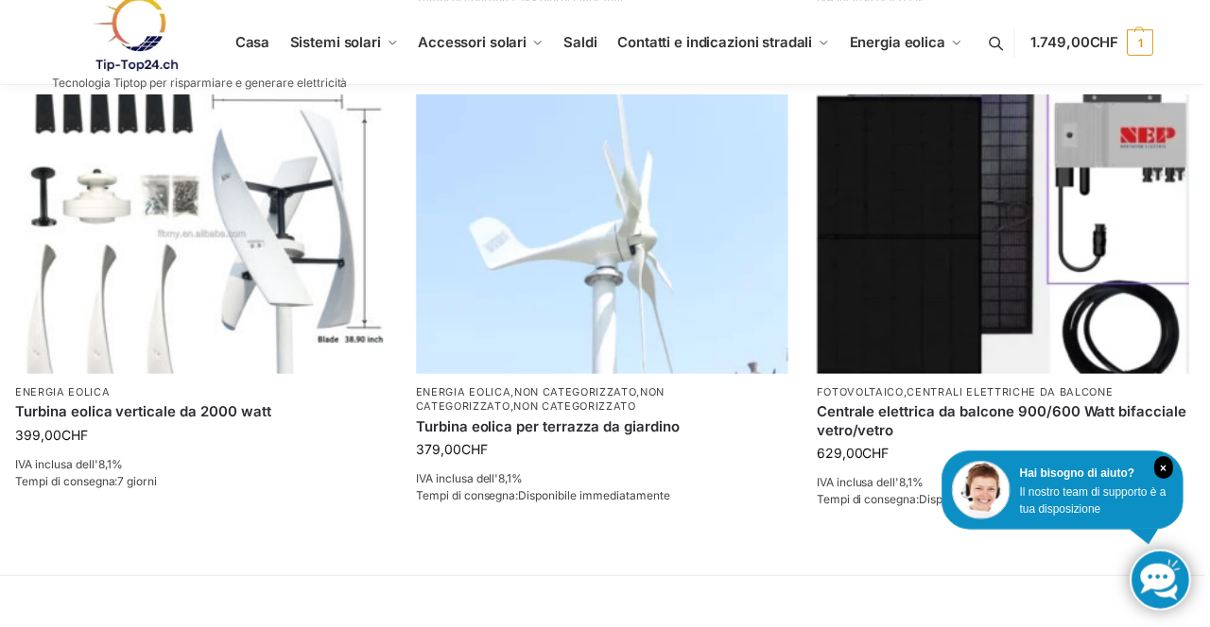
click at [1162, 576] on link at bounding box center [1164, 582] width 61 height 61
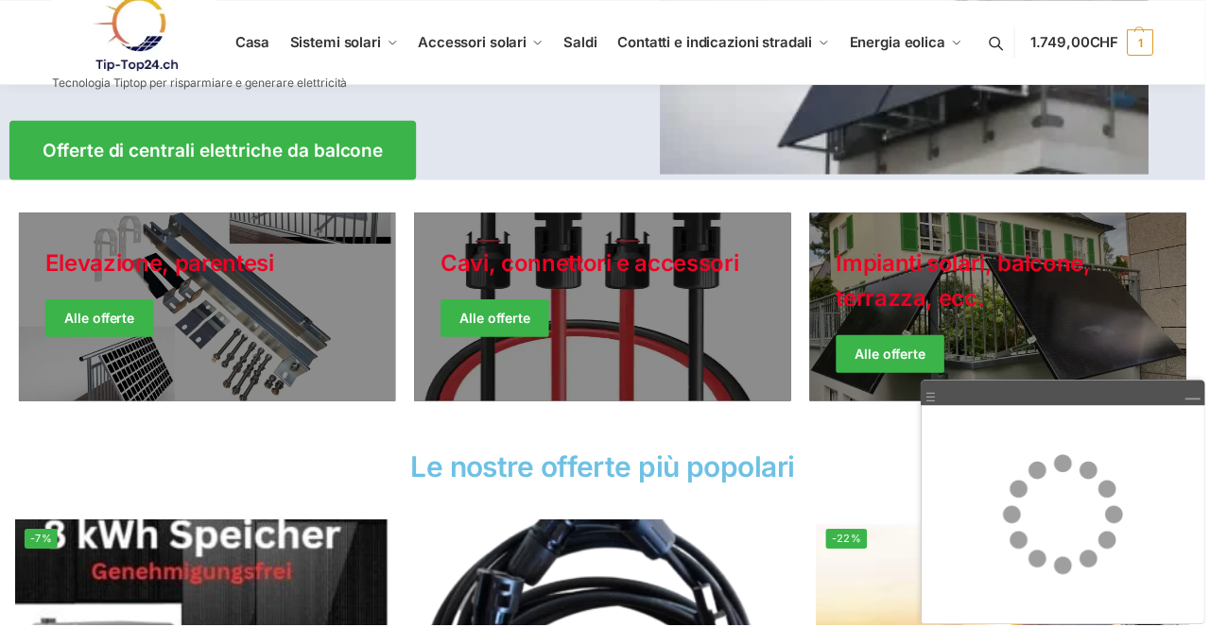
scroll to position [383, 0]
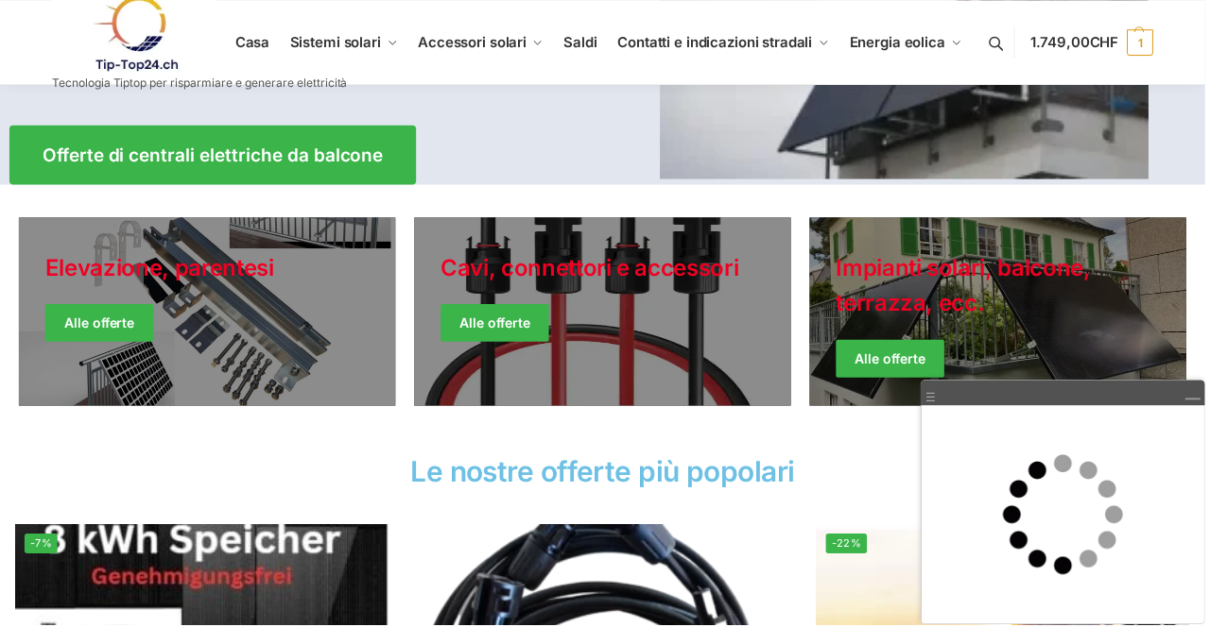
click at [1021, 316] on link "Giacche invernali" at bounding box center [1002, 312] width 378 height 189
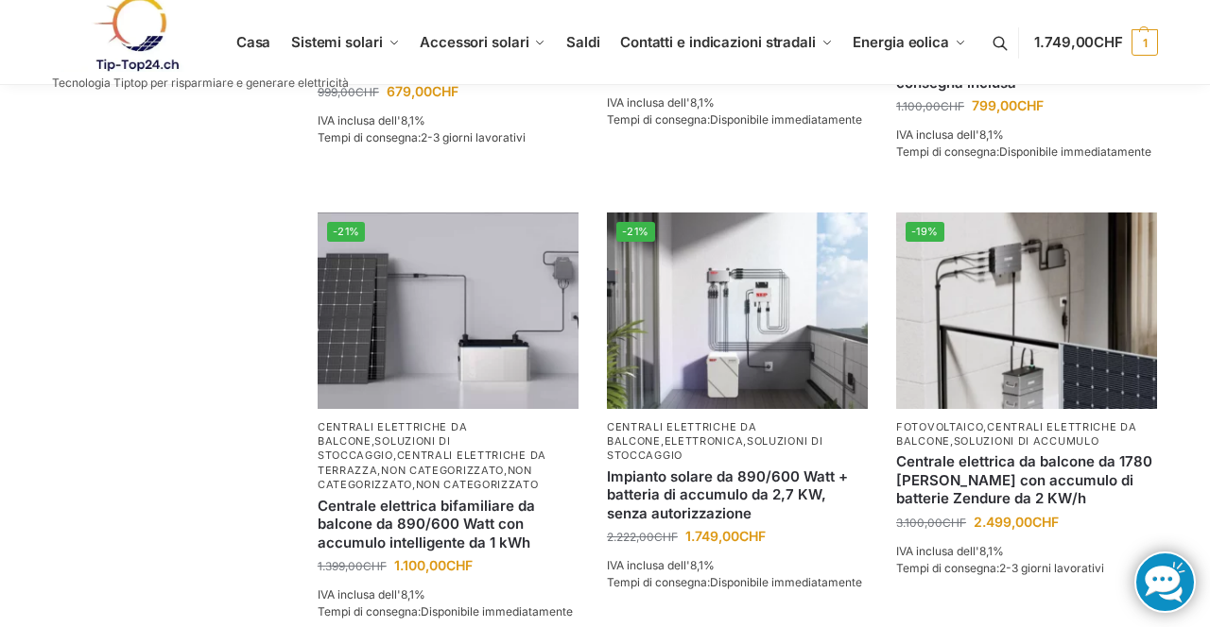
scroll to position [1576, 0]
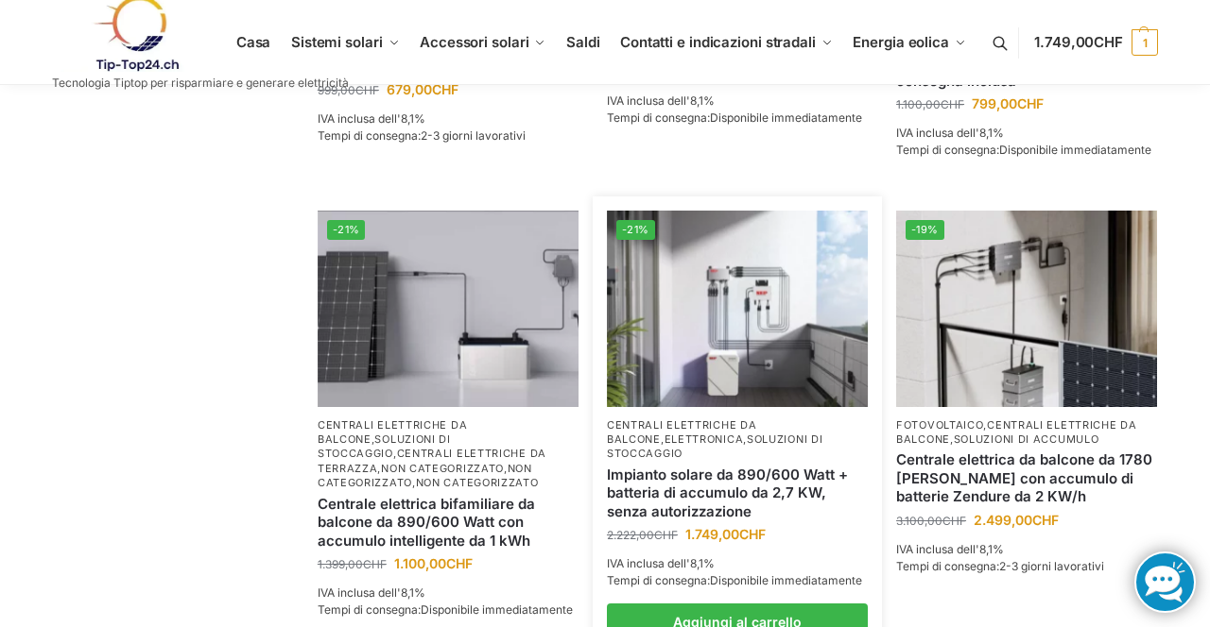
click at [762, 305] on img at bounding box center [737, 309] width 261 height 196
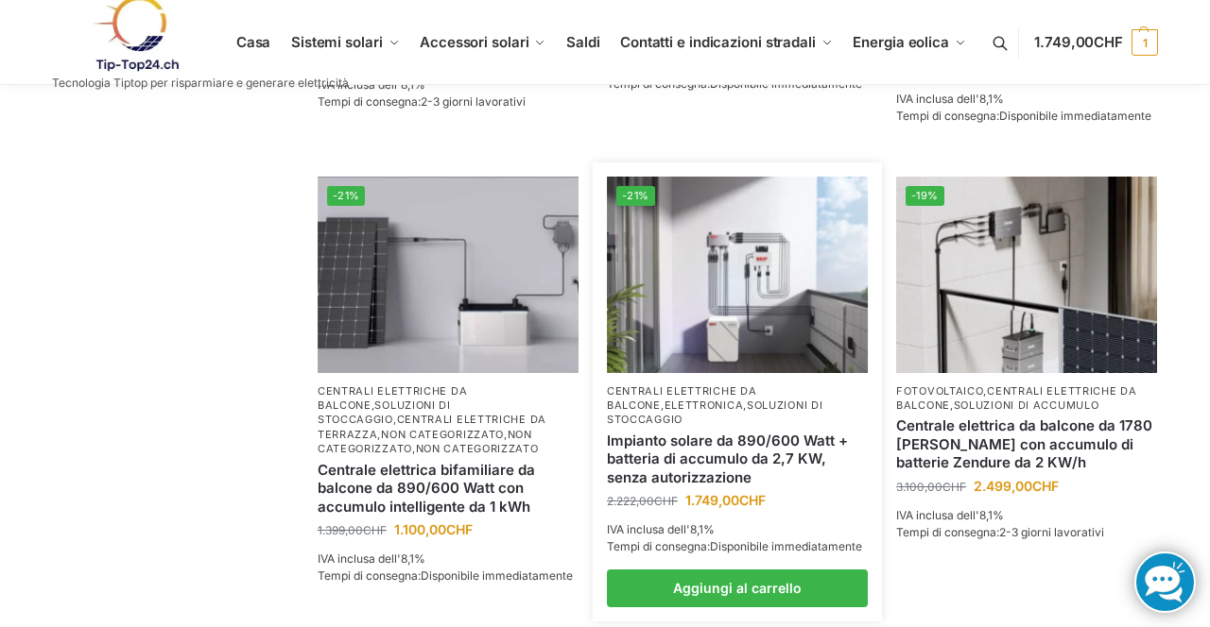
scroll to position [1637, 0]
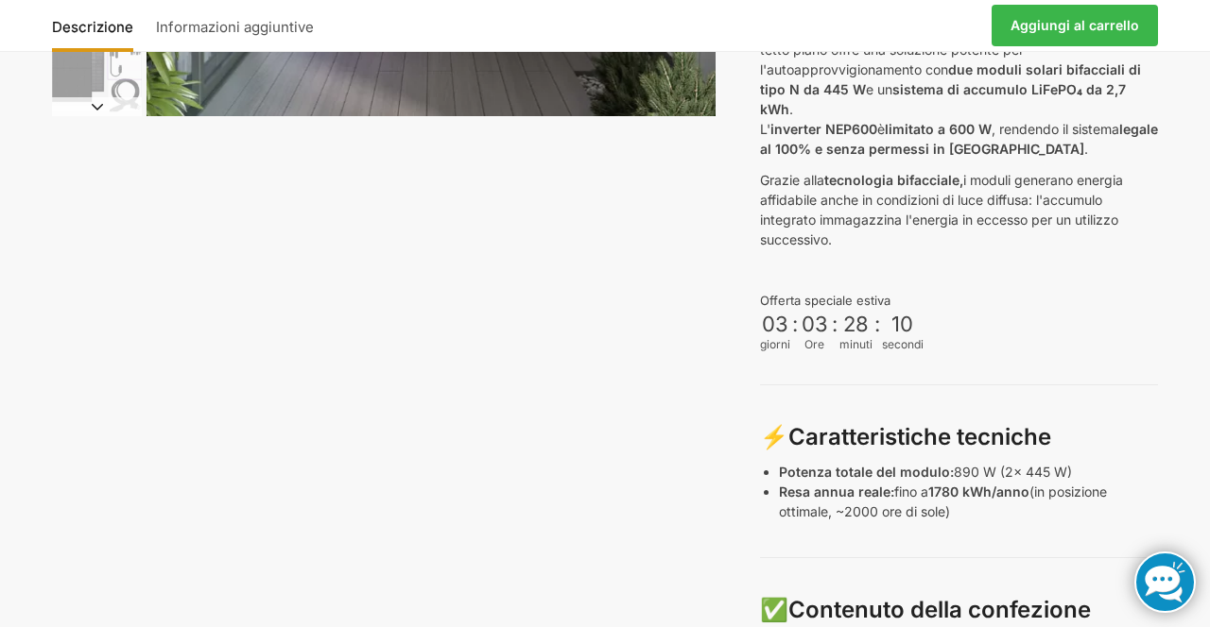
scroll to position [589, 0]
click at [1187, 511] on div "Descrizione Informazioni aggiuntive 2.222,00 CHF Il prezzo originale era: 2.222…" at bounding box center [604, 573] width 1185 height 2054
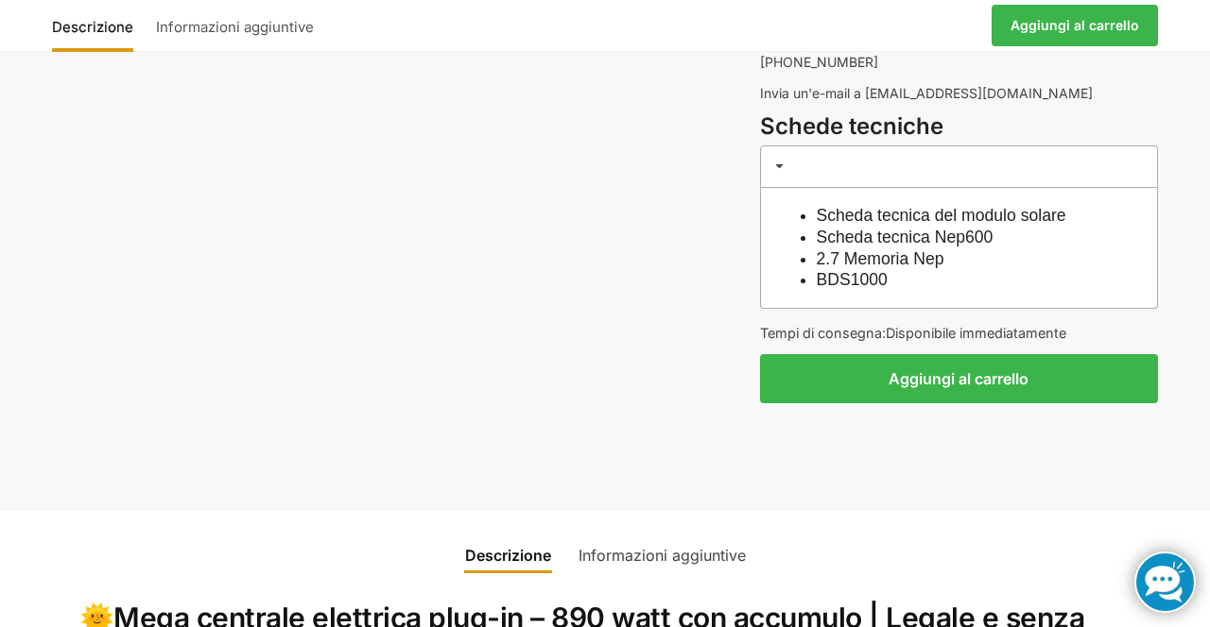
scroll to position [1724, 0]
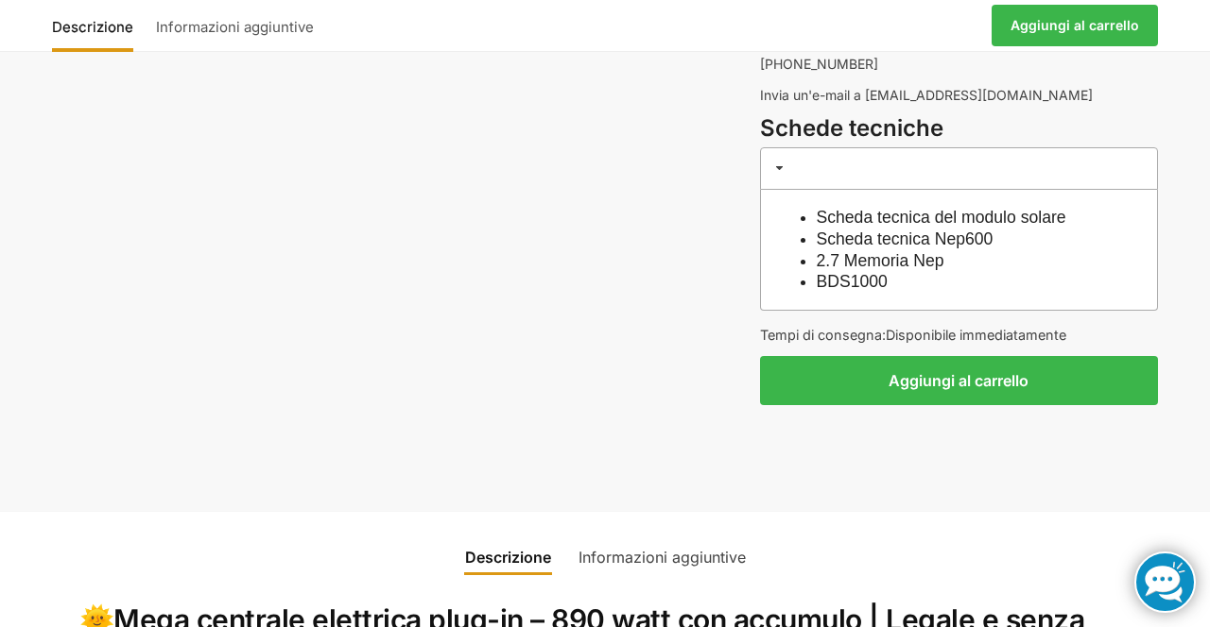
click at [1081, 356] on button "Aggiungi al carrello" at bounding box center [959, 380] width 398 height 49
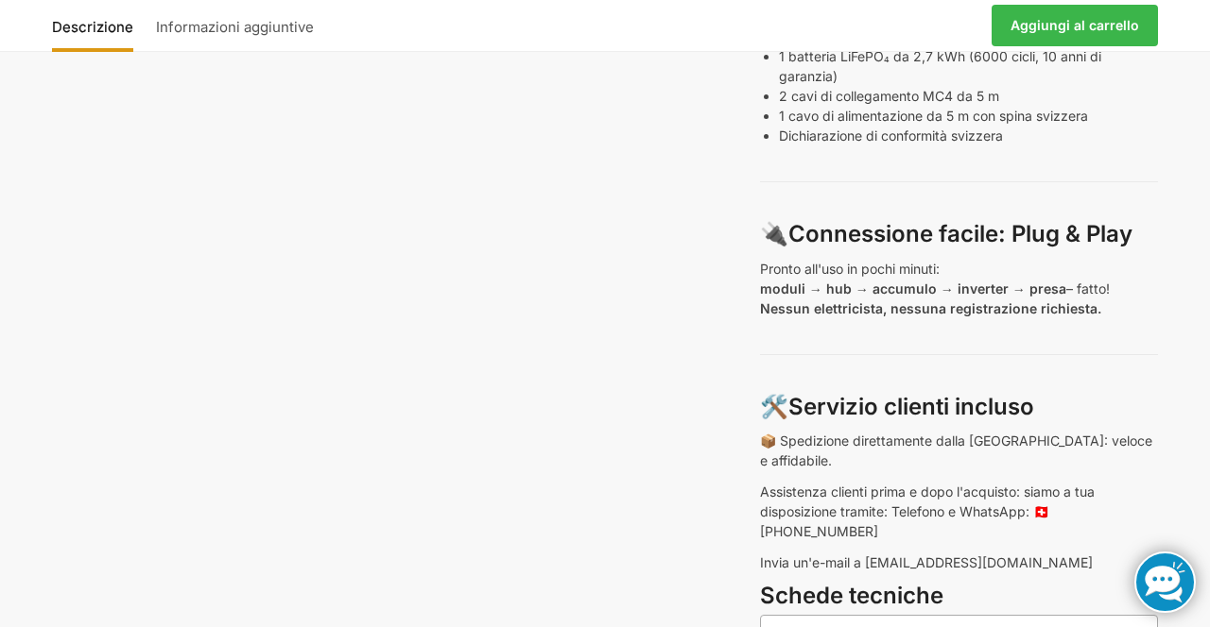
scroll to position [1329, 0]
click at [1091, 18] on font "Aggiungi al carrello" at bounding box center [1074, 25] width 129 height 16
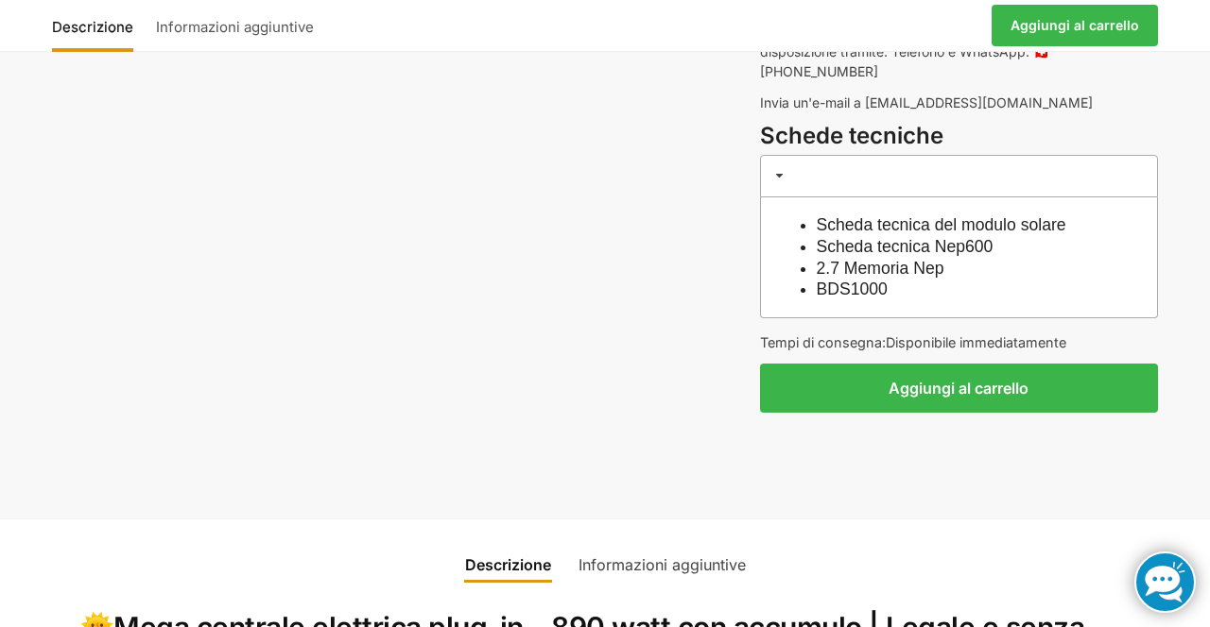
scroll to position [1719, 0]
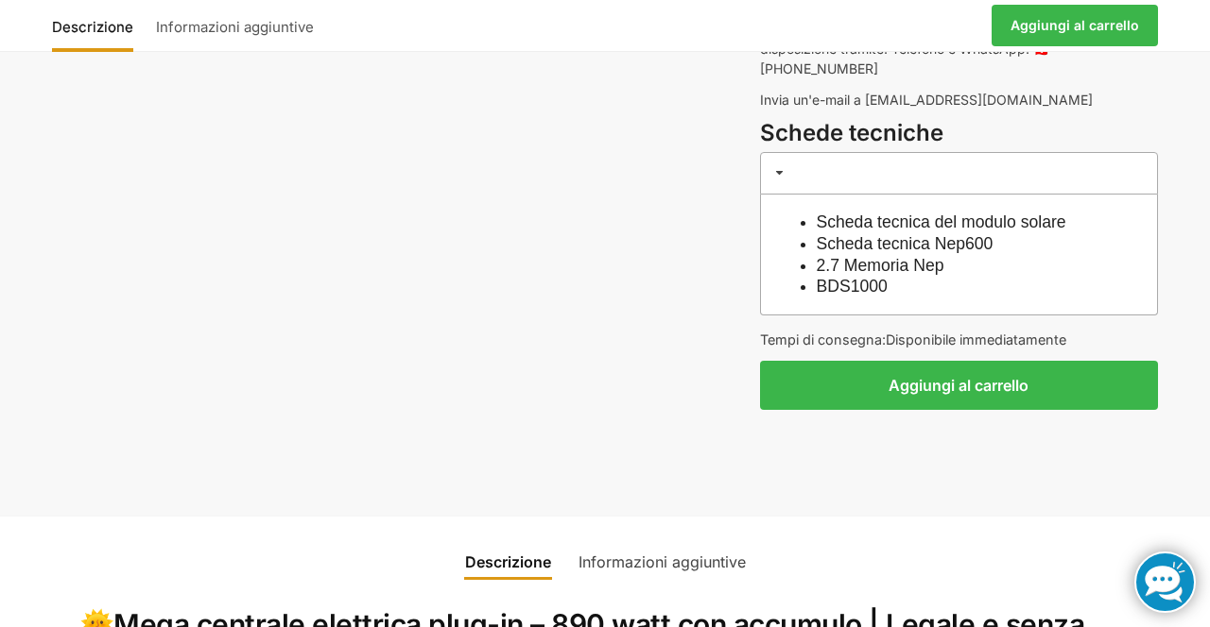
click at [936, 361] on button "Aggiungi al carrello" at bounding box center [959, 385] width 398 height 49
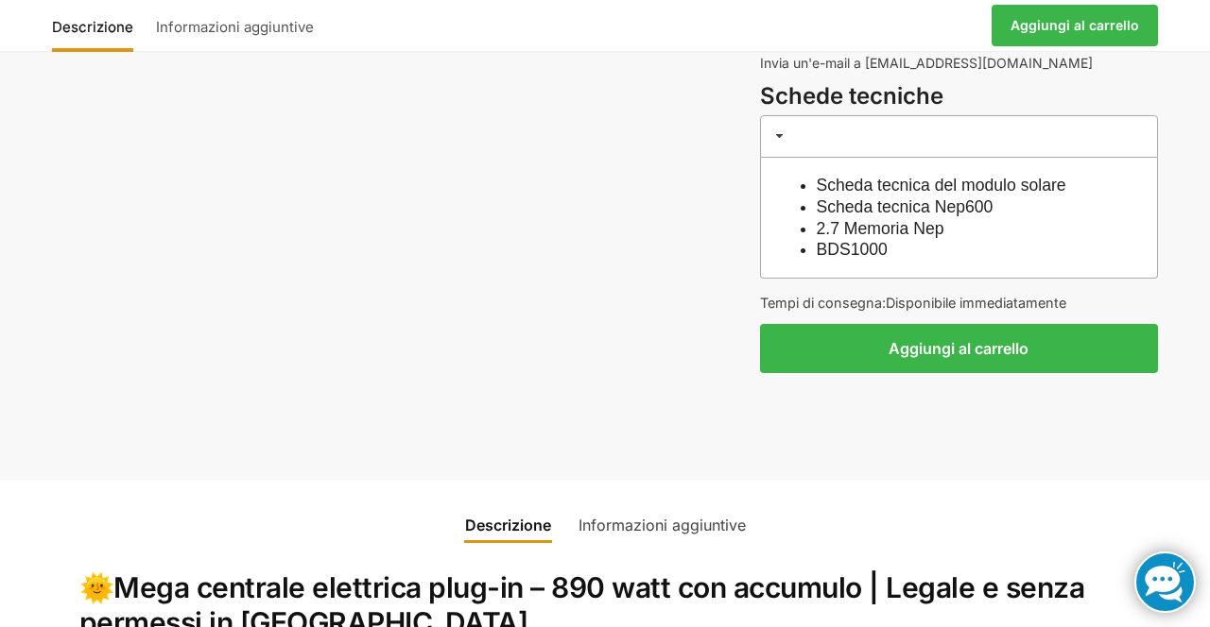
scroll to position [1779, 0]
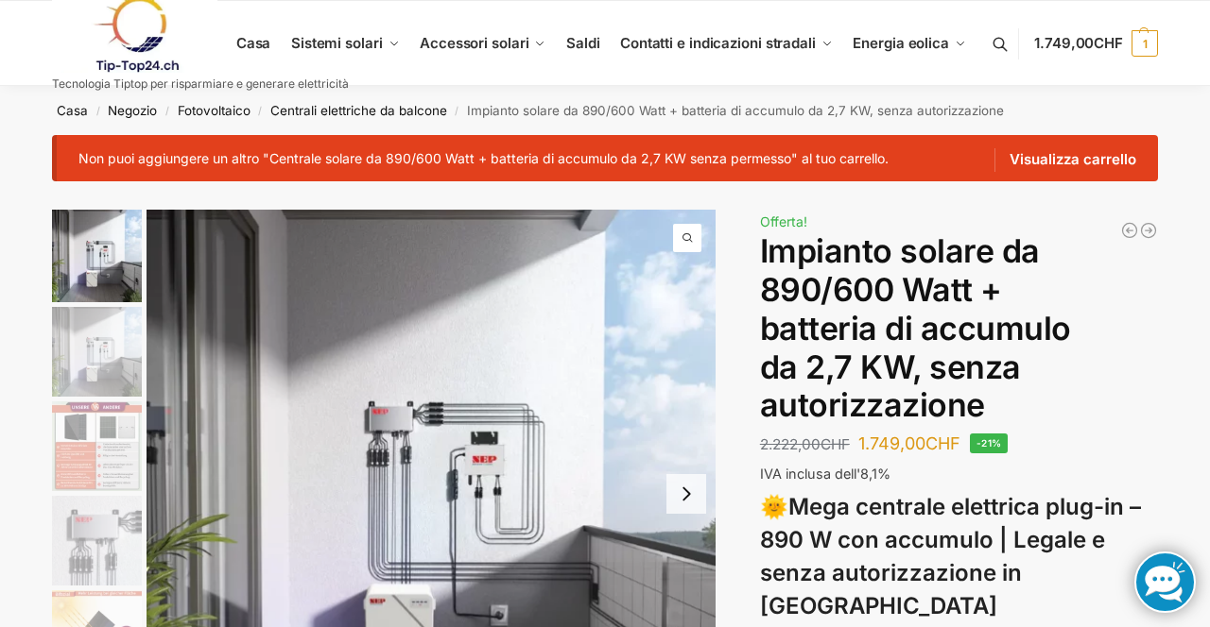
click at [1074, 167] on font "Visualizza carrello" at bounding box center [1072, 159] width 127 height 18
